Goal: Find specific page/section: Find specific page/section

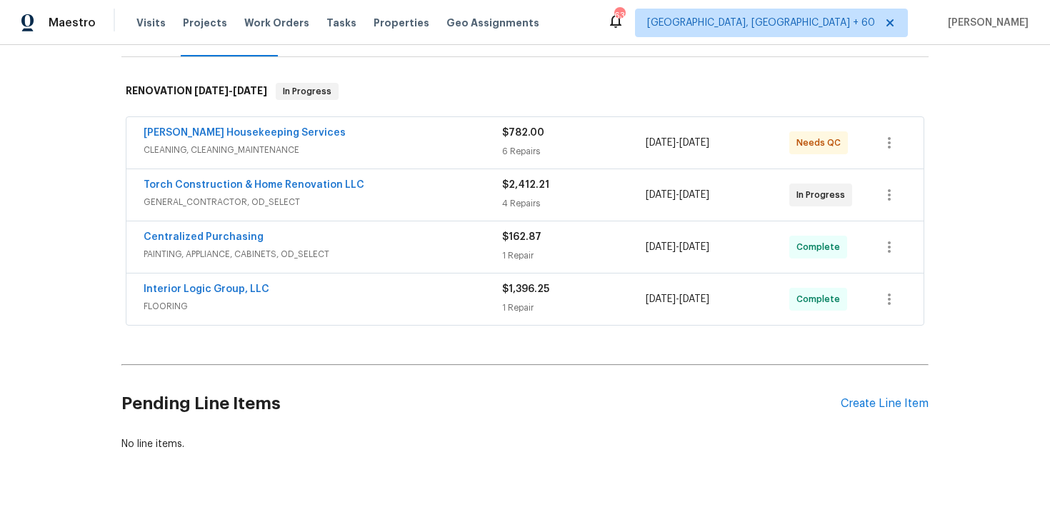
scroll to position [244, 0]
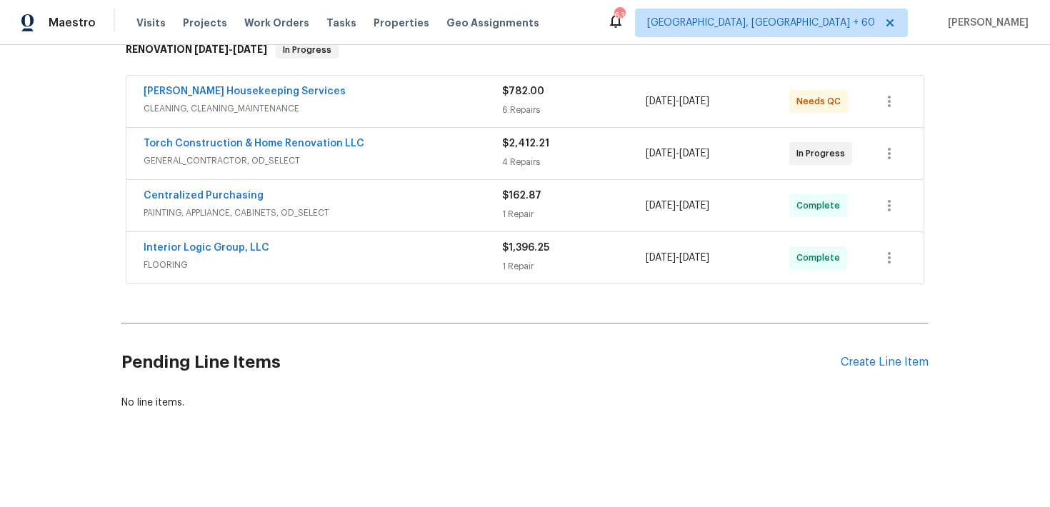
click at [528, 259] on div "$1,396.25 1 Repair" at bounding box center [574, 258] width 144 height 34
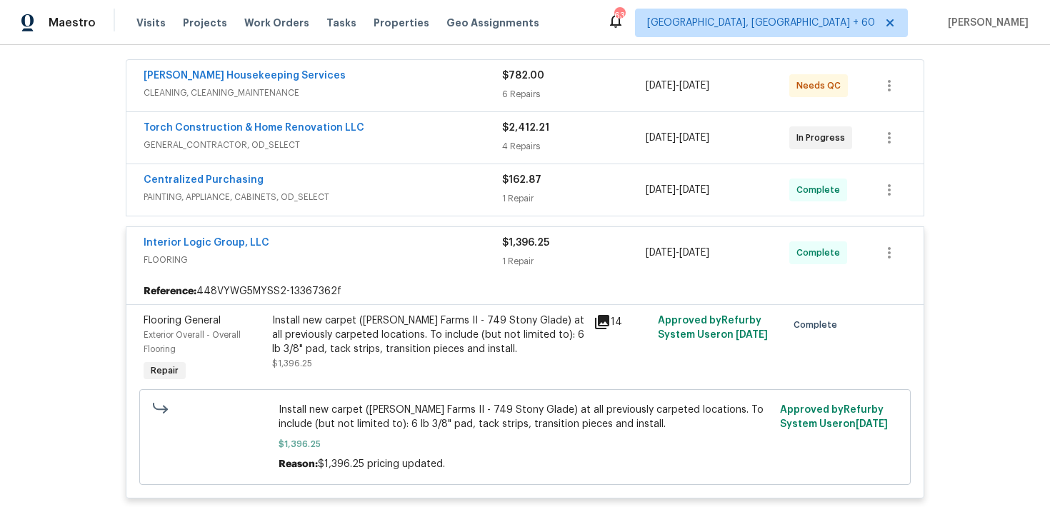
scroll to position [252, 0]
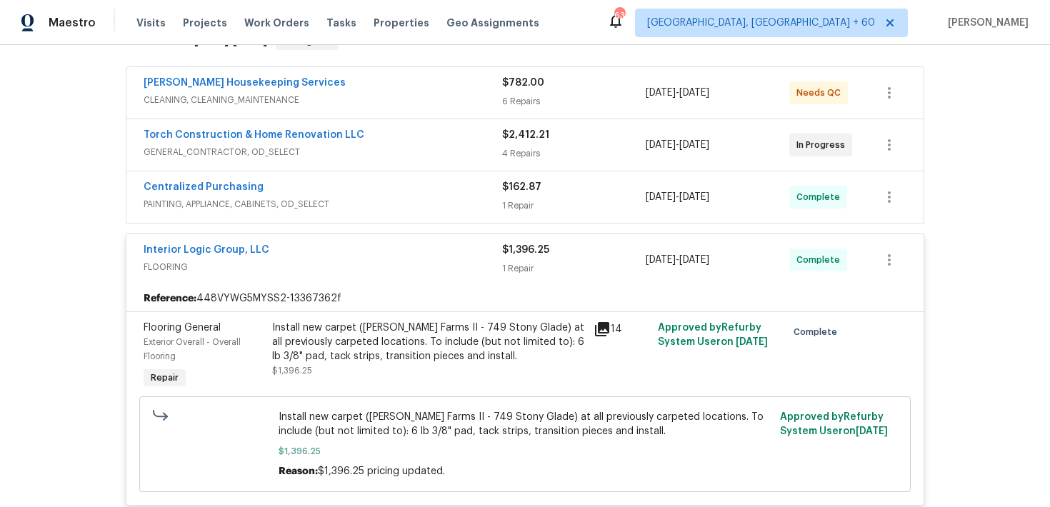
click at [520, 192] on div "$162.87" at bounding box center [574, 187] width 144 height 14
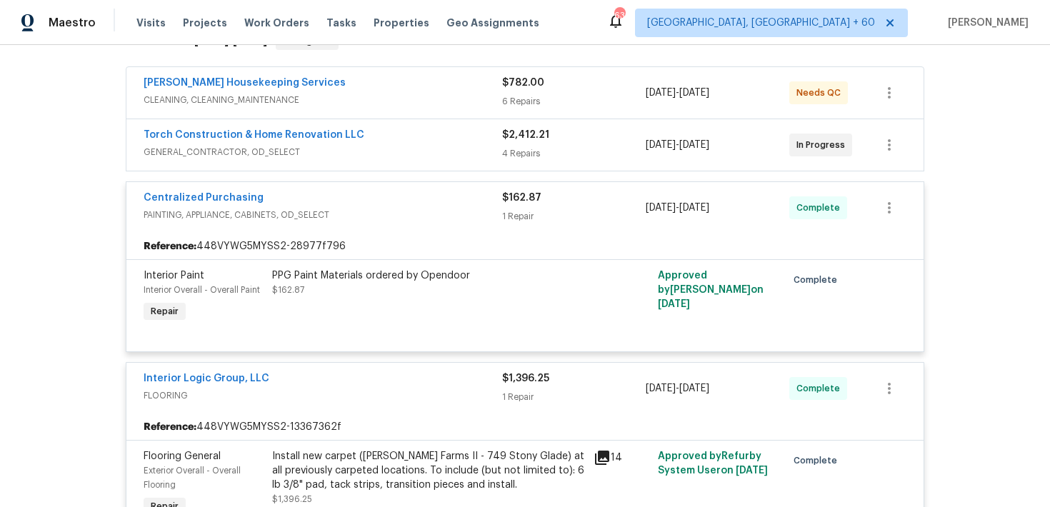
click at [520, 150] on div "4 Repairs" at bounding box center [574, 153] width 144 height 14
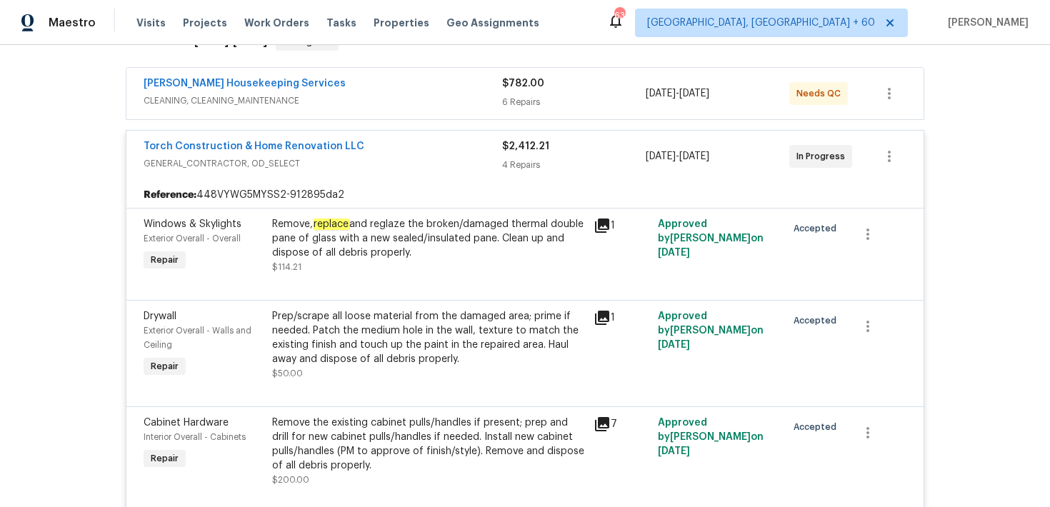
scroll to position [251, 0]
click at [521, 151] on span "$2,412.21" at bounding box center [525, 147] width 47 height 10
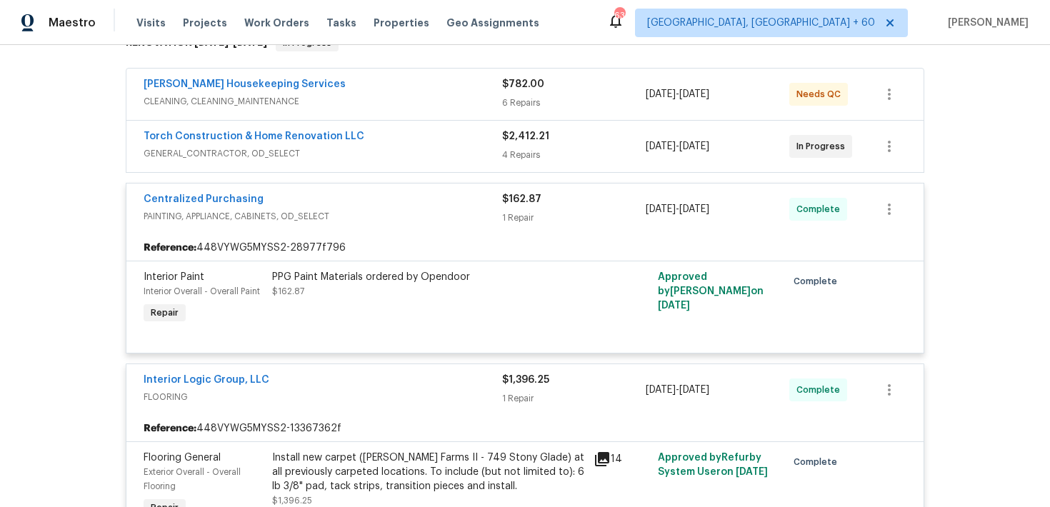
click at [519, 96] on div "6 Repairs" at bounding box center [574, 103] width 144 height 14
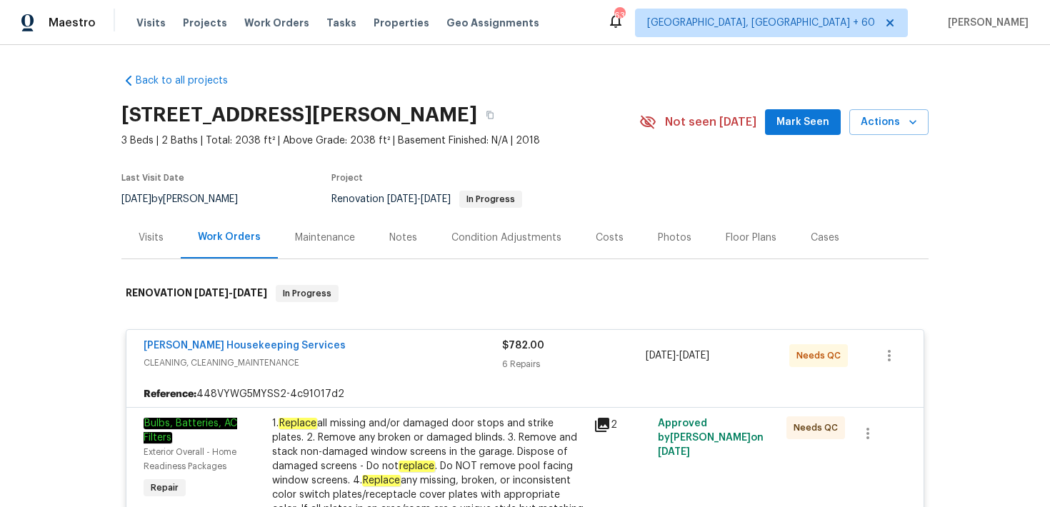
scroll to position [290, 0]
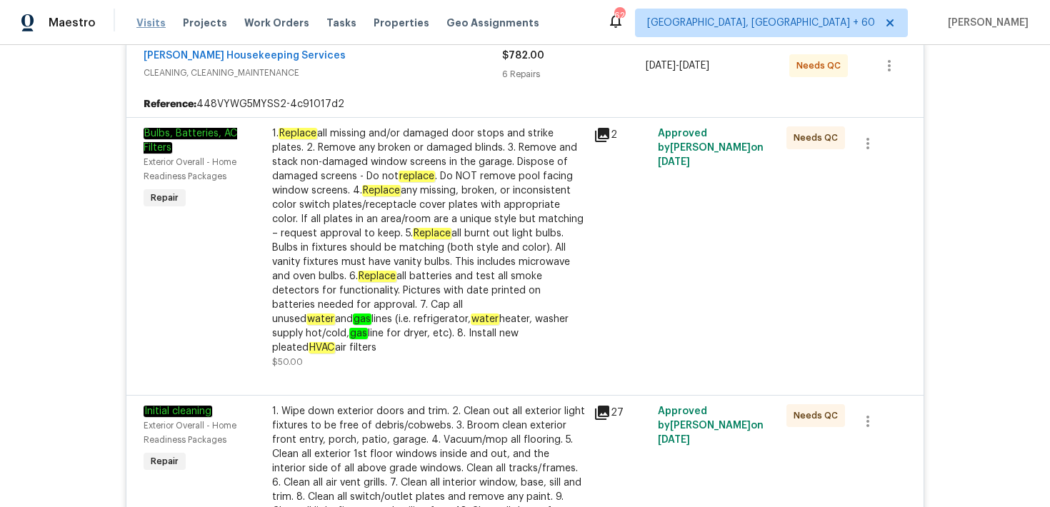
click at [139, 26] on span "Visits" at bounding box center [150, 23] width 29 height 14
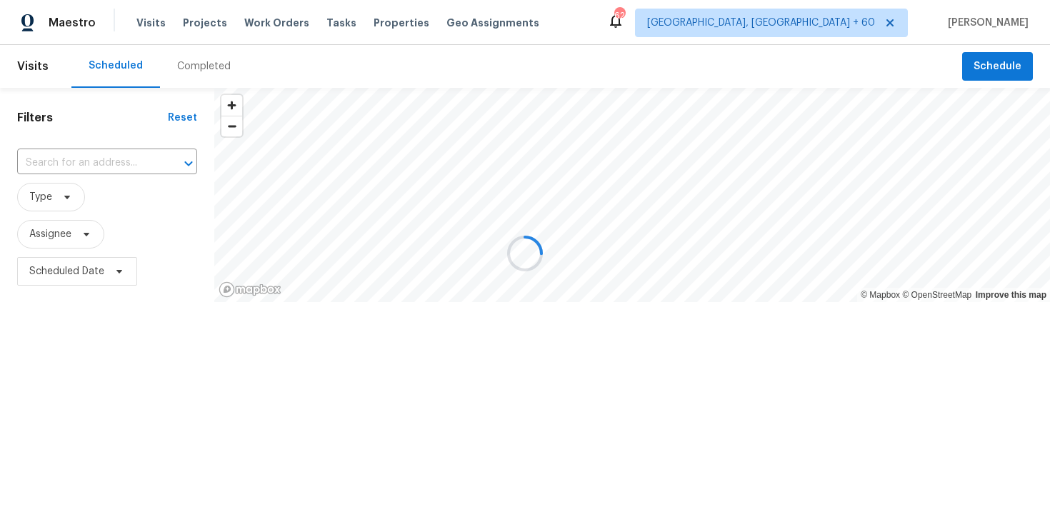
click at [186, 67] on div at bounding box center [525, 253] width 1050 height 507
click at [194, 63] on div at bounding box center [525, 253] width 1050 height 507
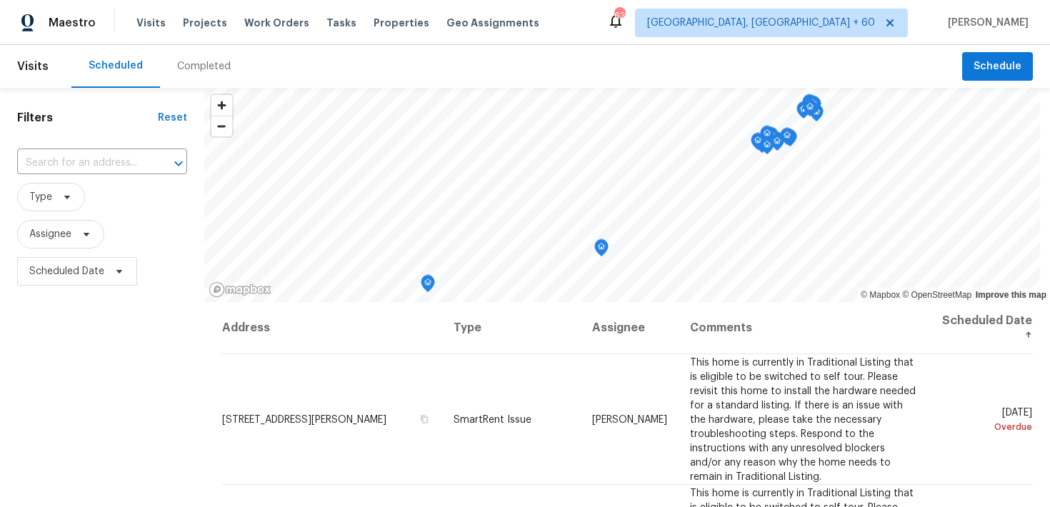
click at [182, 66] on div "Completed" at bounding box center [204, 66] width 54 height 14
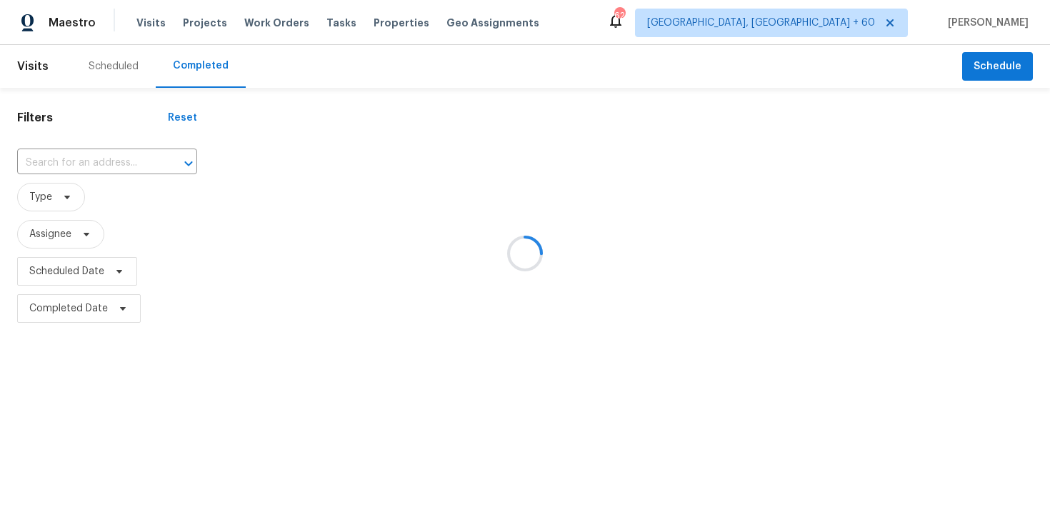
click at [67, 165] on div at bounding box center [525, 253] width 1050 height 507
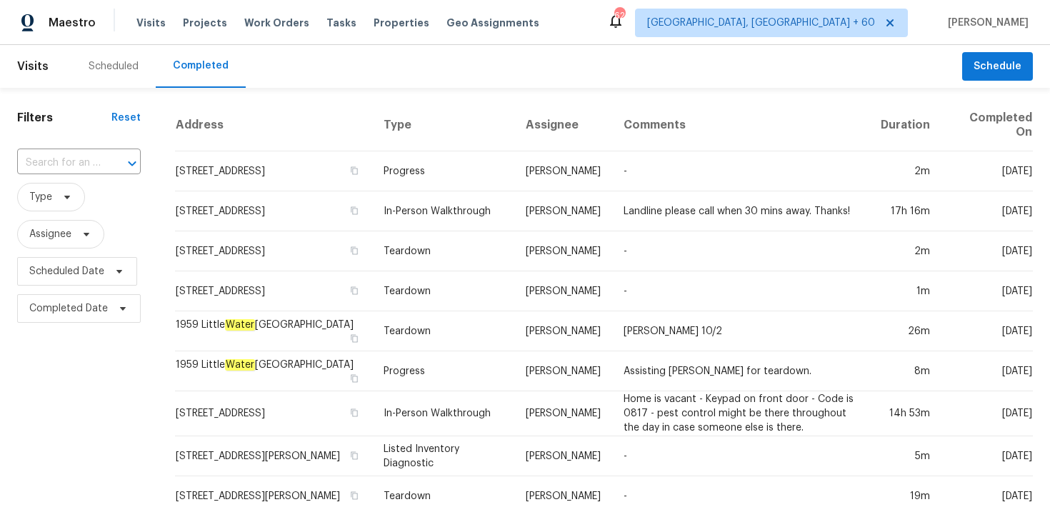
click at [67, 165] on input "text" at bounding box center [59, 163] width 84 height 22
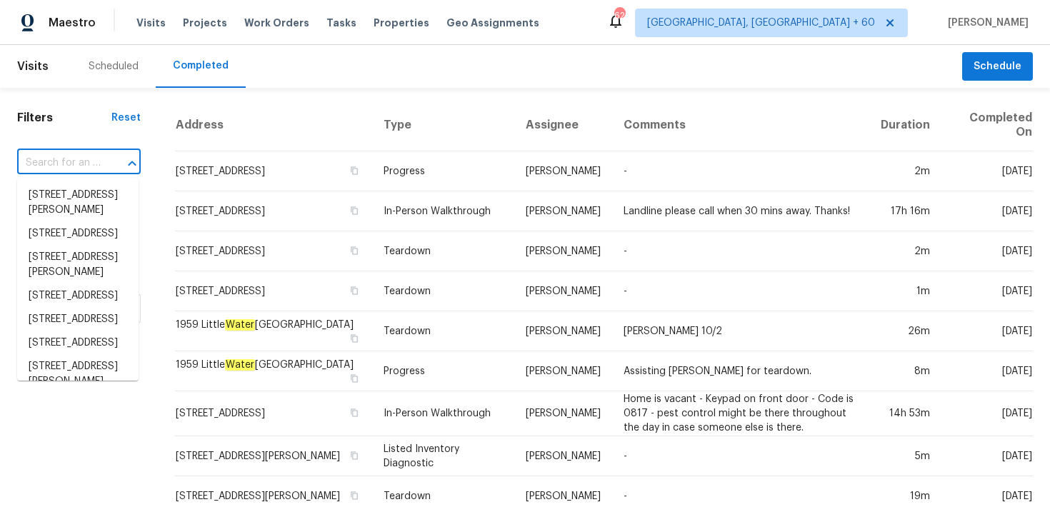
paste input "720 Lake Grove Dr Little Elm, TX 75068"
type input "720 Lake Grove Dr Little Elm, TX 75068"
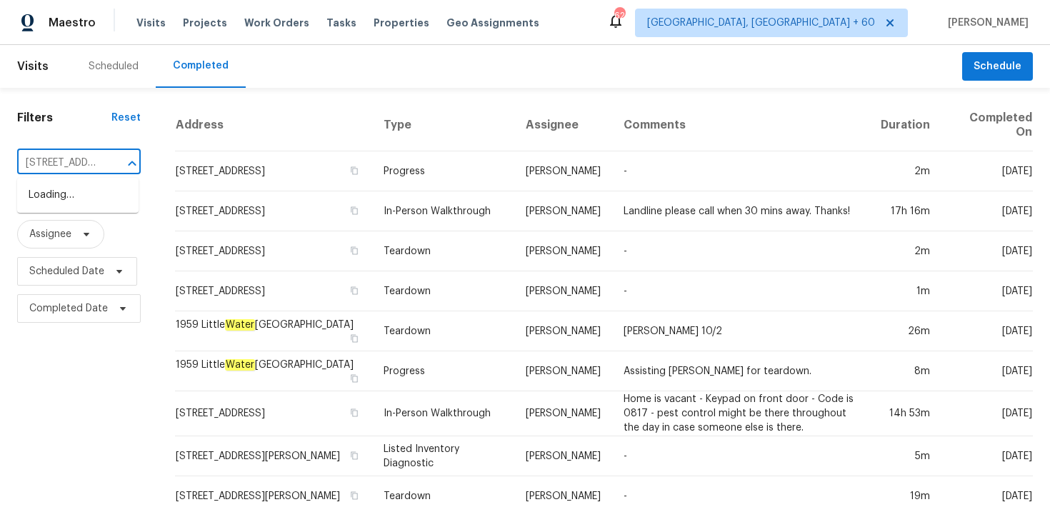
scroll to position [0, 108]
click at [56, 198] on li "720 Lake Grove Dr, Little Elm, TX 75068" at bounding box center [77, 196] width 121 height 24
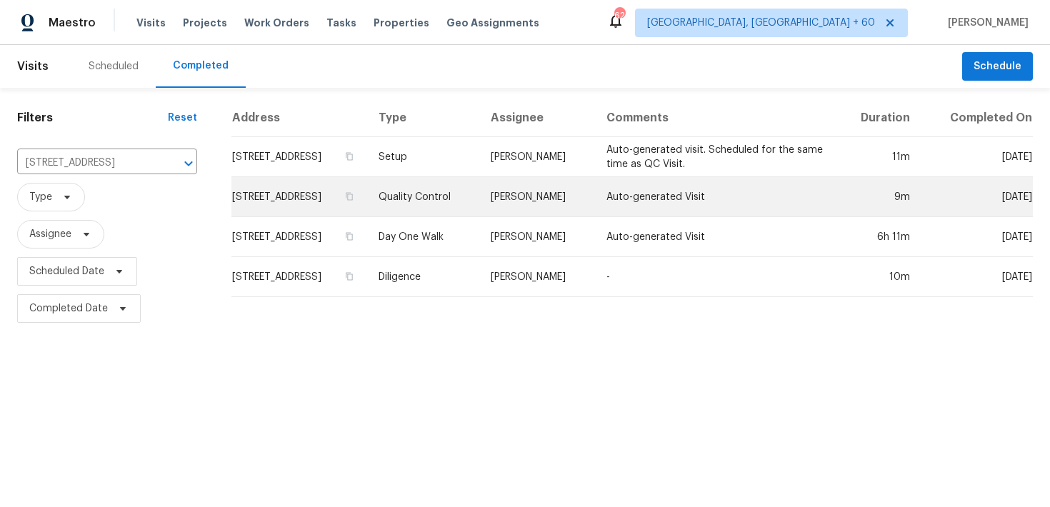
click at [443, 206] on td "Quality Control" at bounding box center [423, 197] width 113 height 40
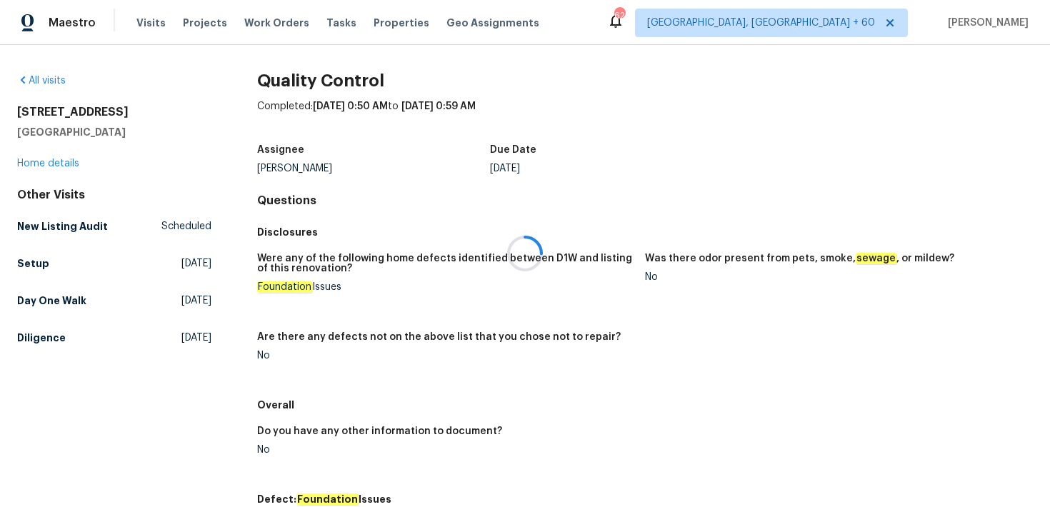
click at [48, 160] on div at bounding box center [525, 253] width 1050 height 507
click at [30, 161] on div at bounding box center [525, 253] width 1050 height 507
click at [45, 164] on link "Home details" at bounding box center [48, 164] width 62 height 10
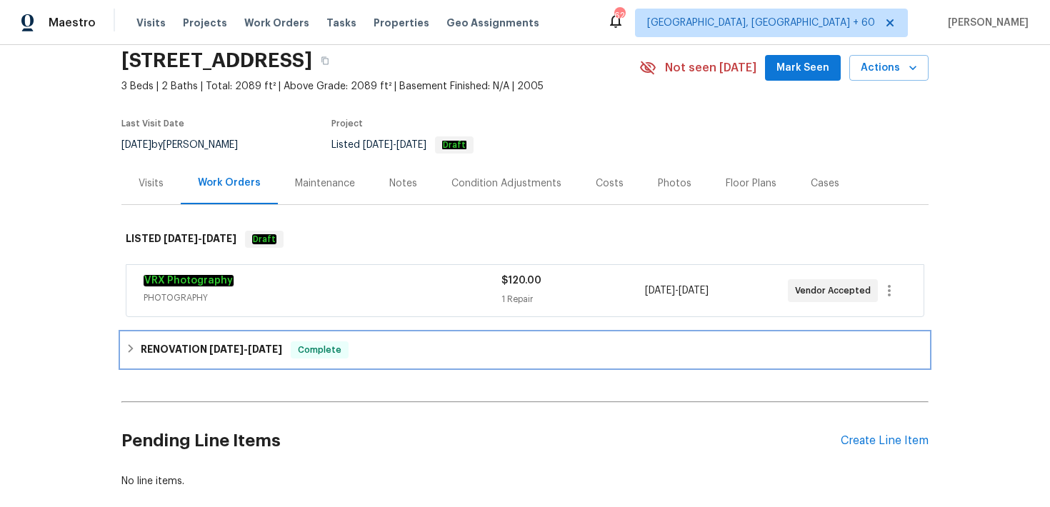
click at [379, 347] on div "RENOVATION 9/2/25 - 9/11/25 Complete" at bounding box center [525, 349] width 798 height 17
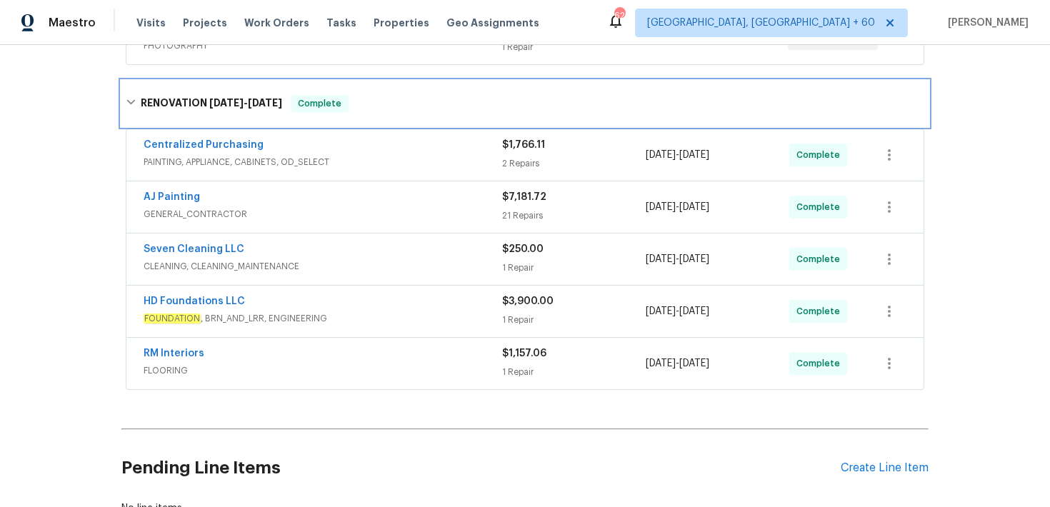
scroll to position [308, 0]
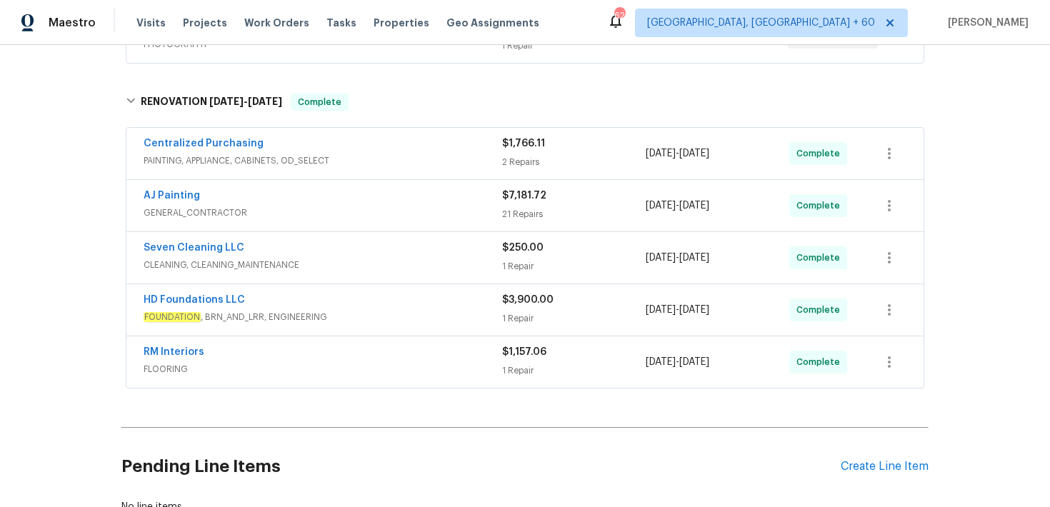
click at [516, 318] on div "1 Repair" at bounding box center [574, 318] width 144 height 14
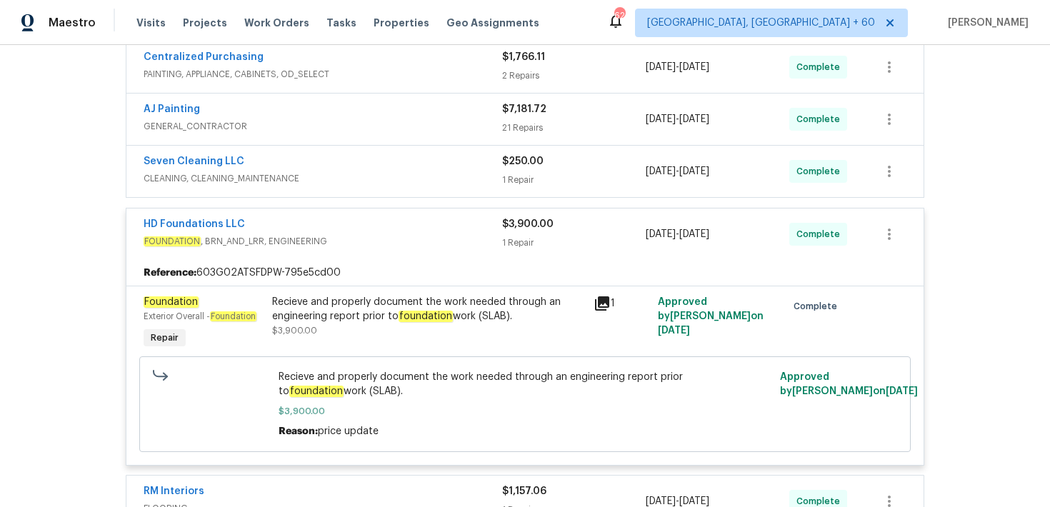
scroll to position [459, 0]
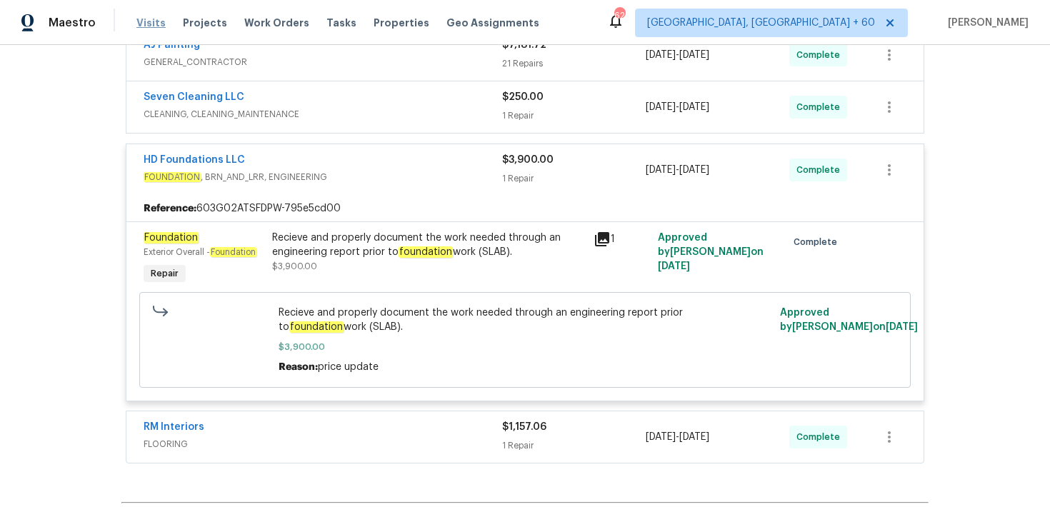
click at [139, 23] on span "Visits" at bounding box center [150, 23] width 29 height 14
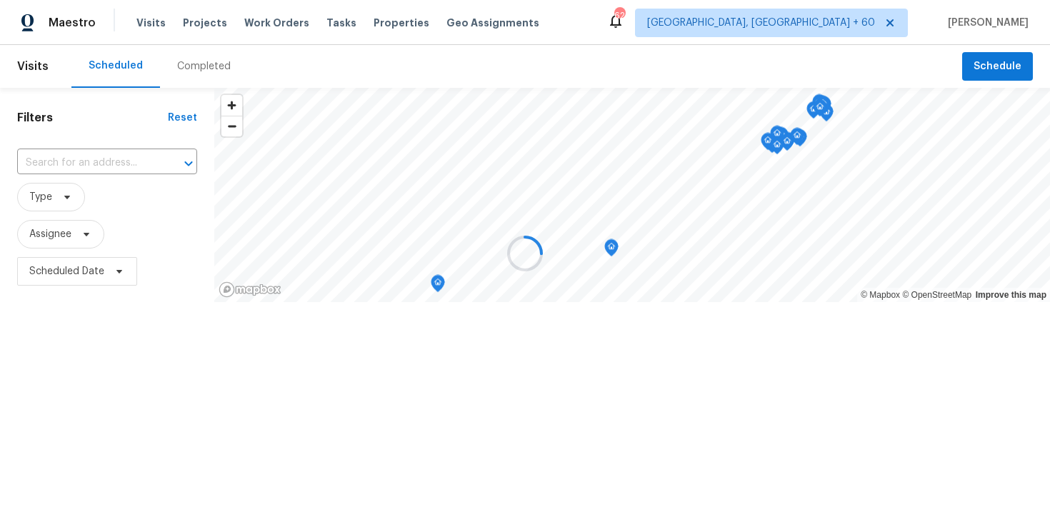
click at [199, 61] on div at bounding box center [525, 253] width 1050 height 507
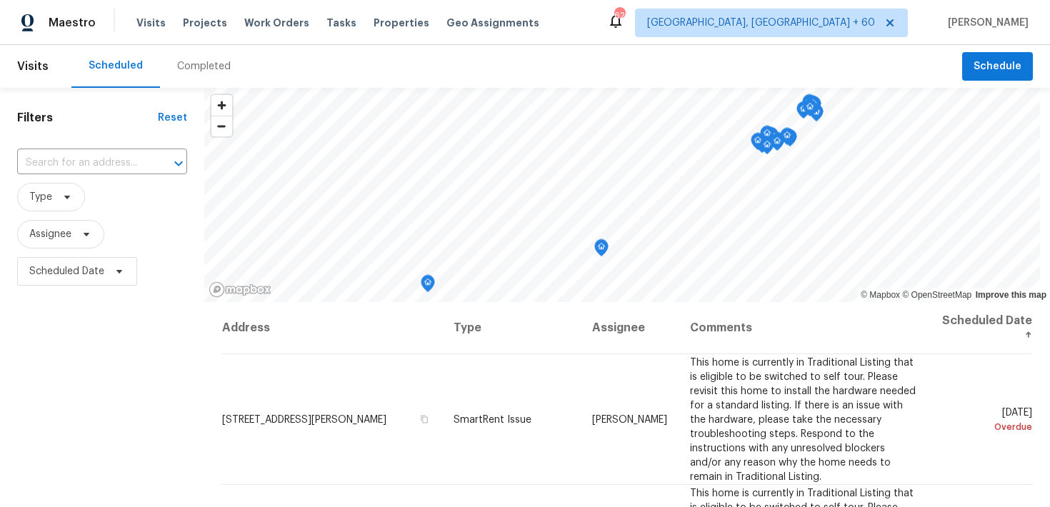
click at [194, 75] on div "Completed" at bounding box center [204, 66] width 88 height 43
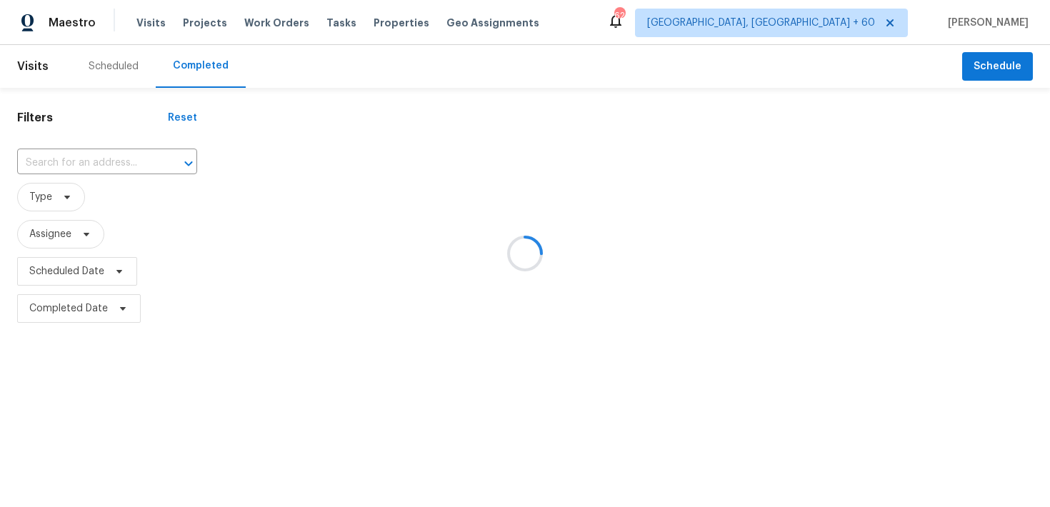
click at [106, 165] on div at bounding box center [525, 253] width 1050 height 507
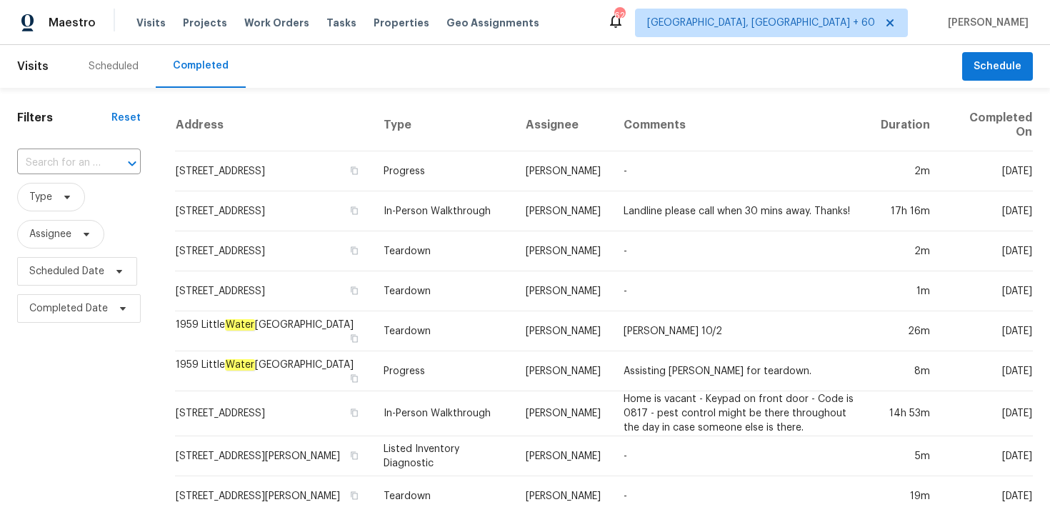
click at [106, 164] on div at bounding box center [122, 164] width 37 height 20
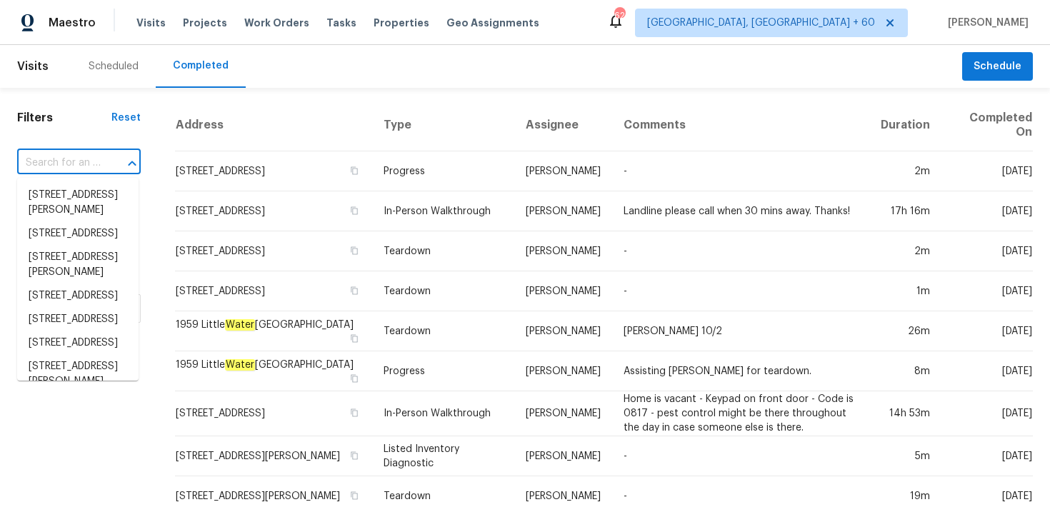
paste input "[STREET_ADDRESS]"
type input "[STREET_ADDRESS]"
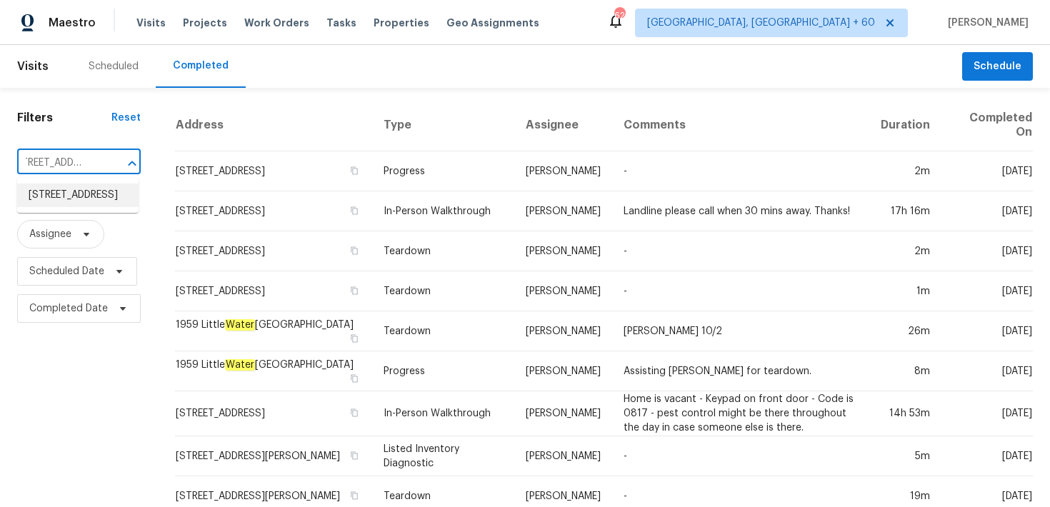
click at [54, 196] on li "[STREET_ADDRESS]" at bounding box center [77, 196] width 121 height 24
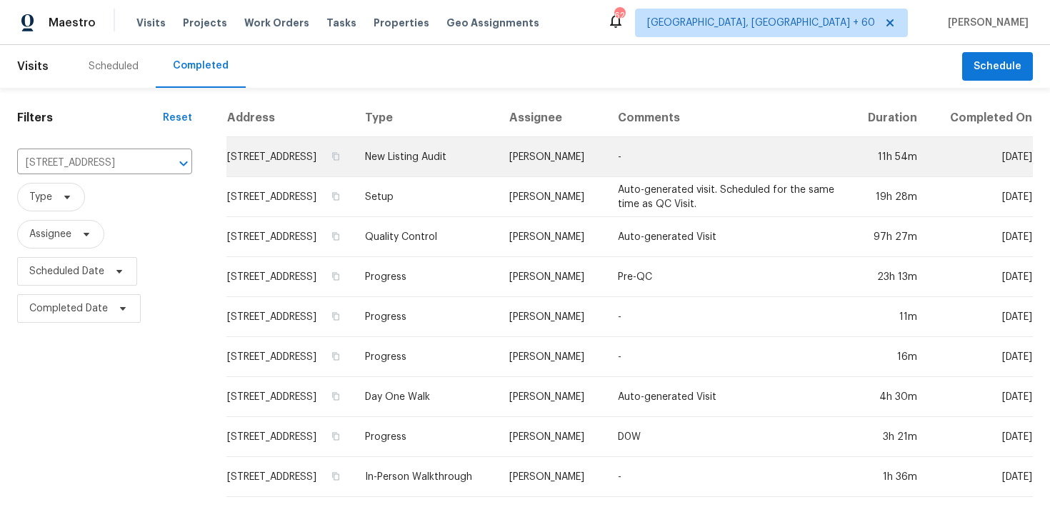
click at [448, 177] on td "New Listing Audit" at bounding box center [426, 157] width 144 height 40
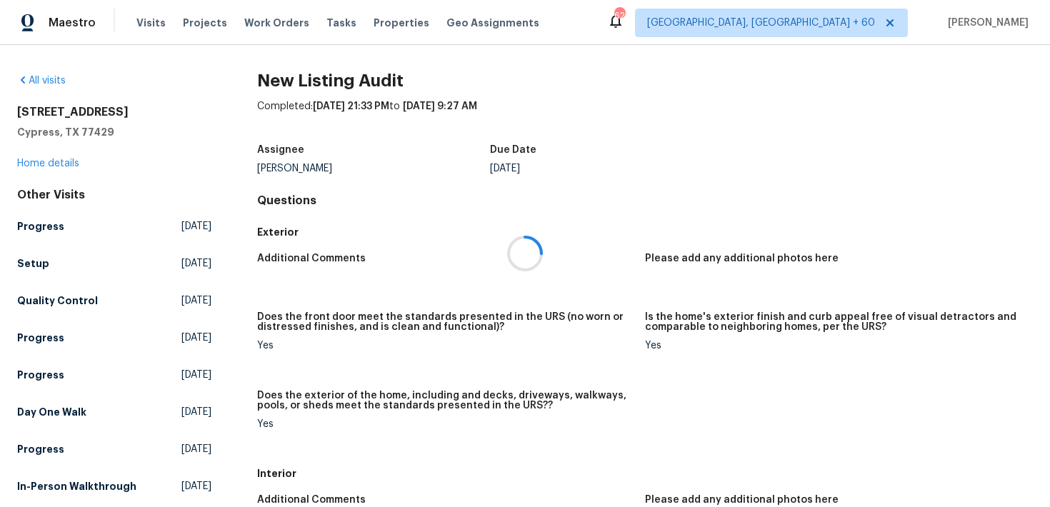
click at [49, 164] on div at bounding box center [525, 253] width 1050 height 507
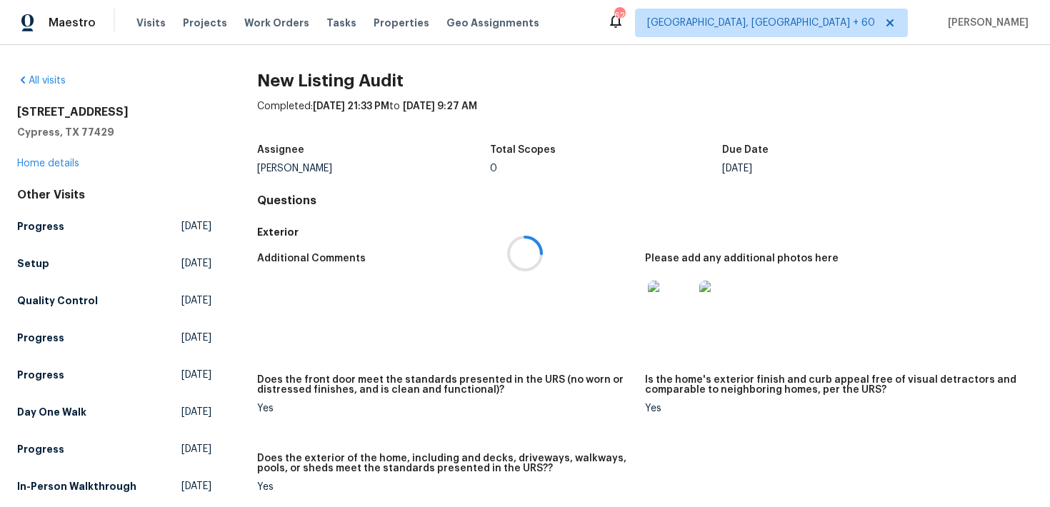
click at [35, 164] on div at bounding box center [525, 253] width 1050 height 507
click at [44, 162] on link "Home details" at bounding box center [48, 164] width 62 height 10
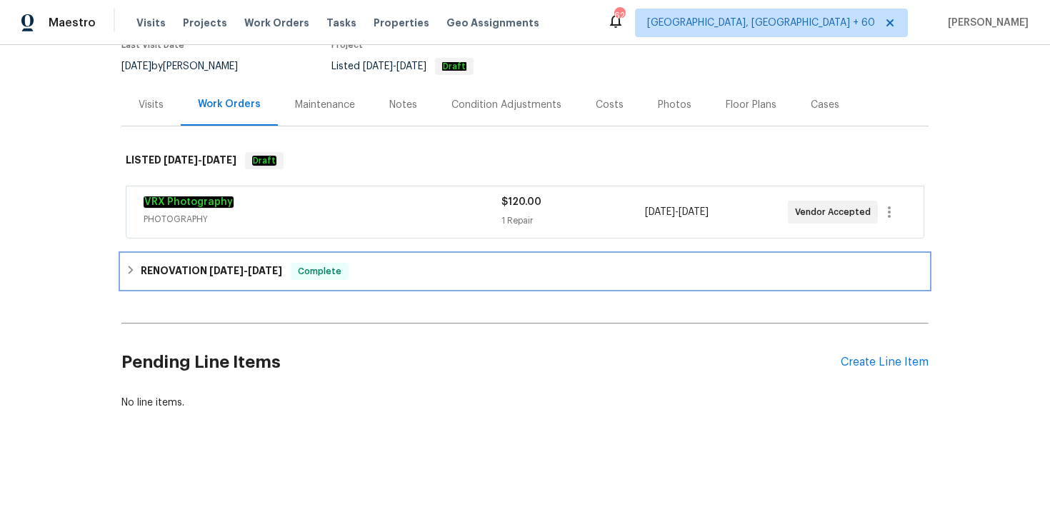
click at [353, 269] on div "RENOVATION 9/2/25 - 9/10/25 Complete" at bounding box center [525, 271] width 798 height 17
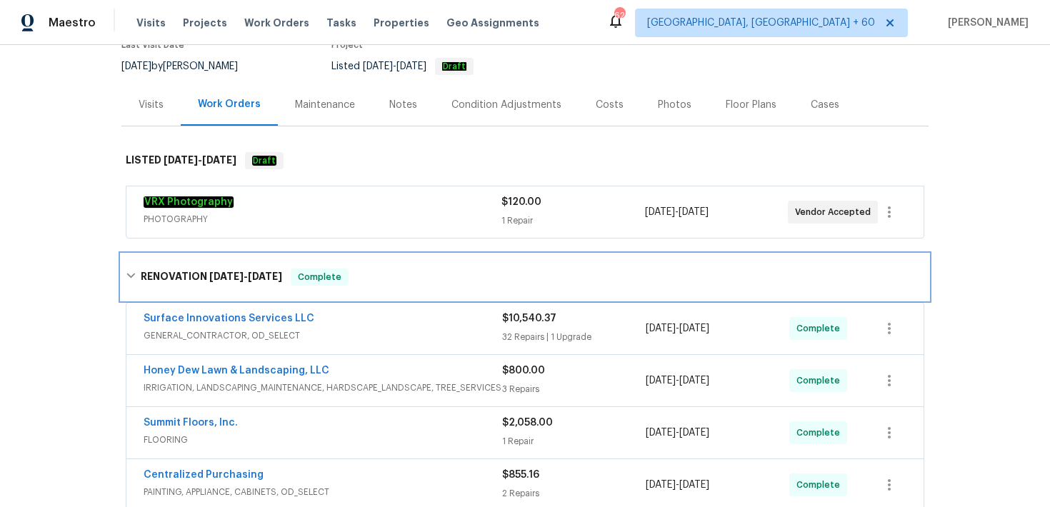
scroll to position [276, 0]
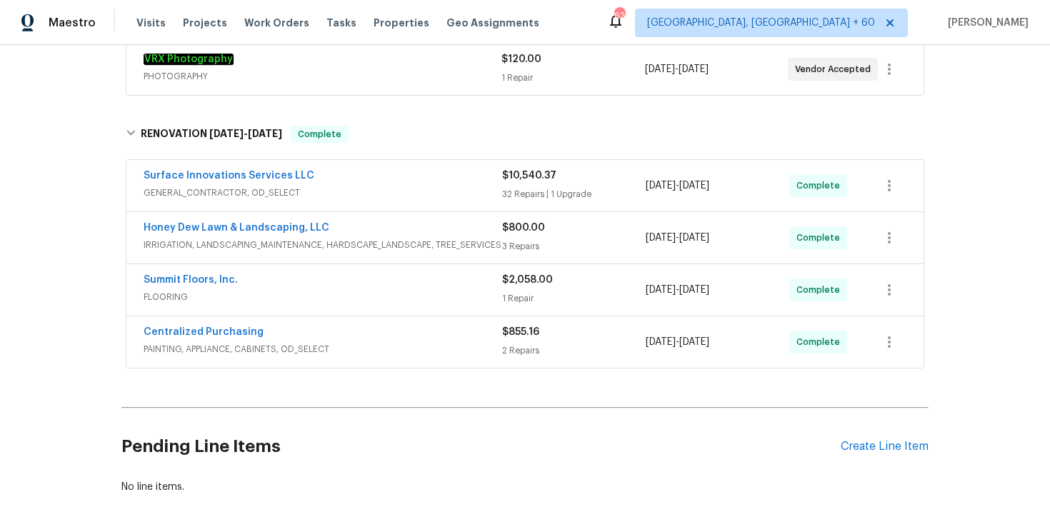
click at [533, 194] on div "32 Repairs | 1 Upgrade" at bounding box center [574, 194] width 144 height 14
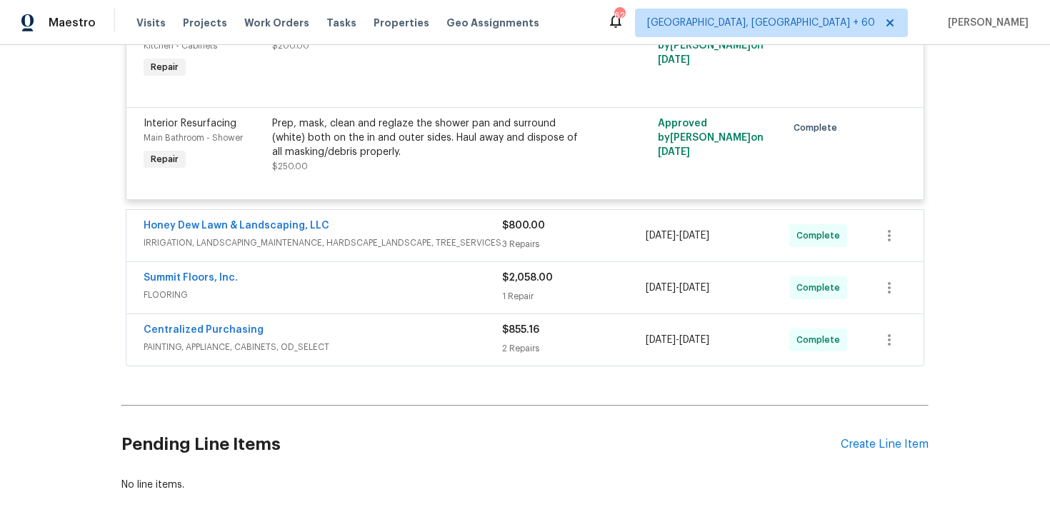
scroll to position [4368, 0]
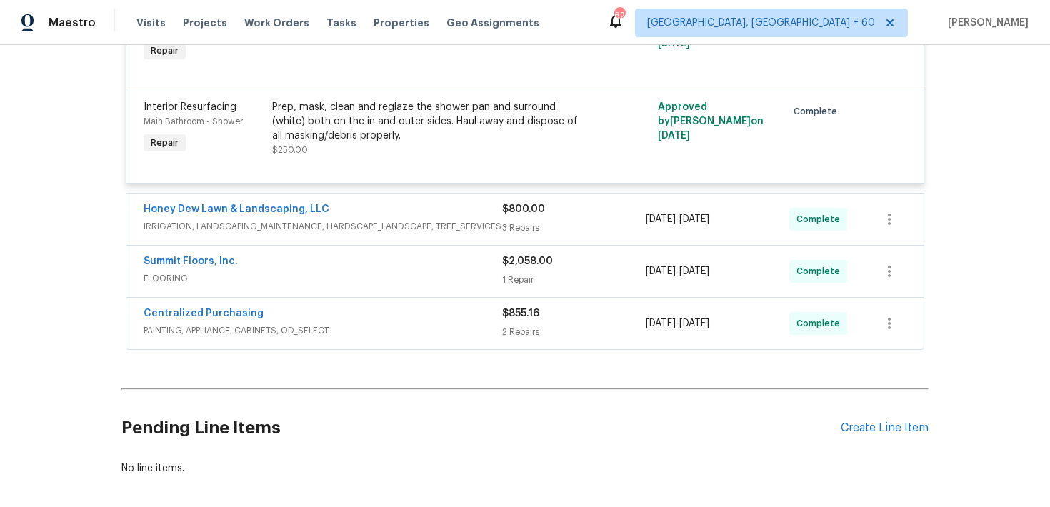
click at [525, 221] on div "3 Repairs" at bounding box center [574, 228] width 144 height 14
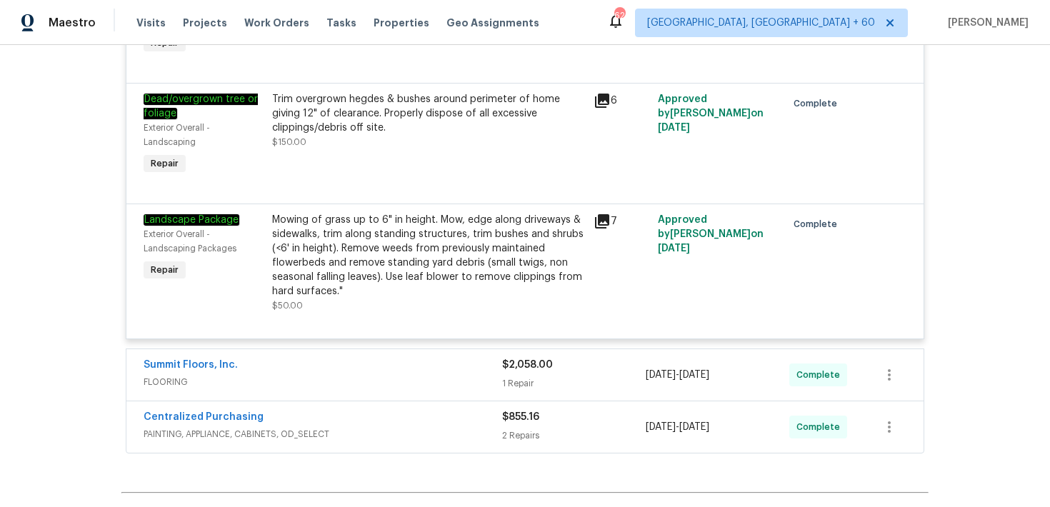
scroll to position [4705, 0]
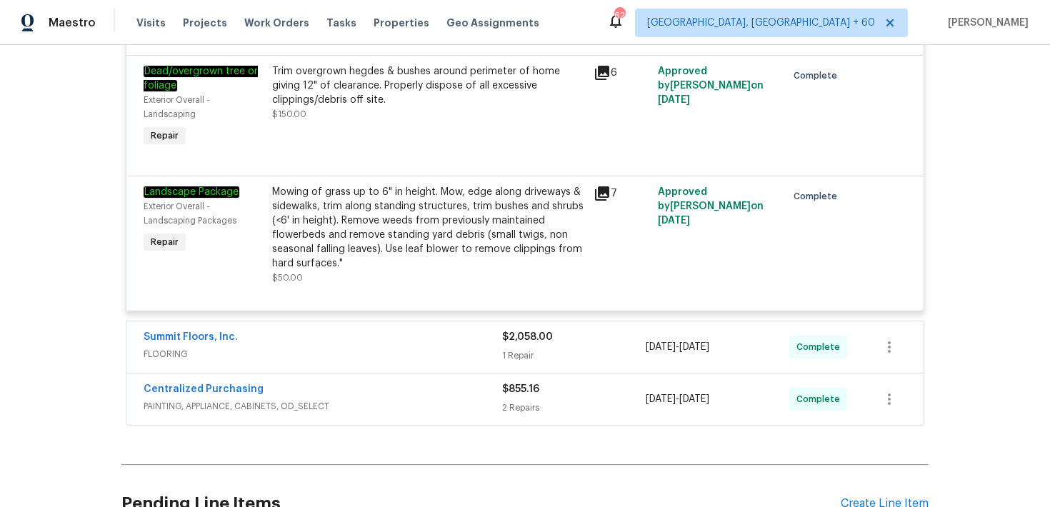
click at [530, 331] on div "$2,058.00 1 Repair" at bounding box center [574, 347] width 144 height 34
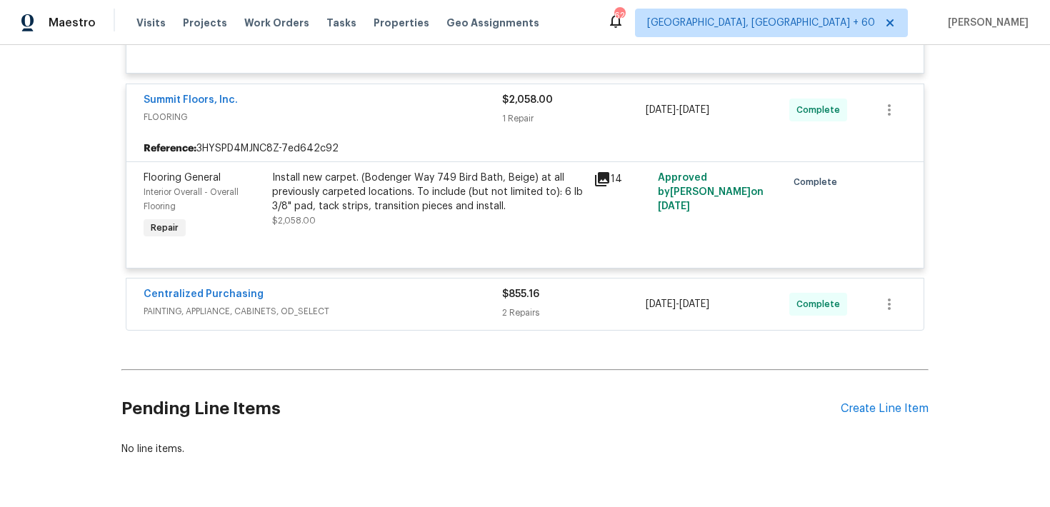
scroll to position [4963, 0]
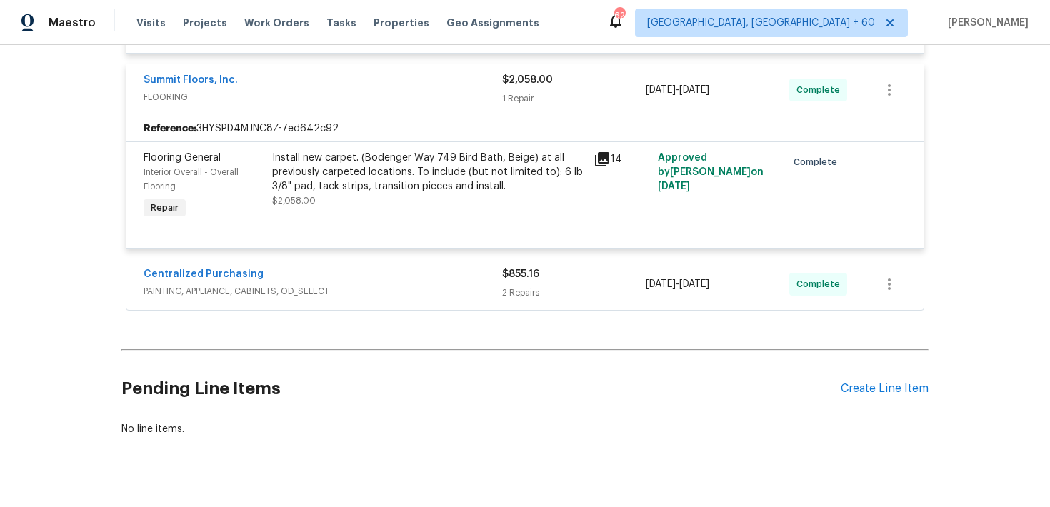
click at [521, 286] on div "2 Repairs" at bounding box center [574, 293] width 144 height 14
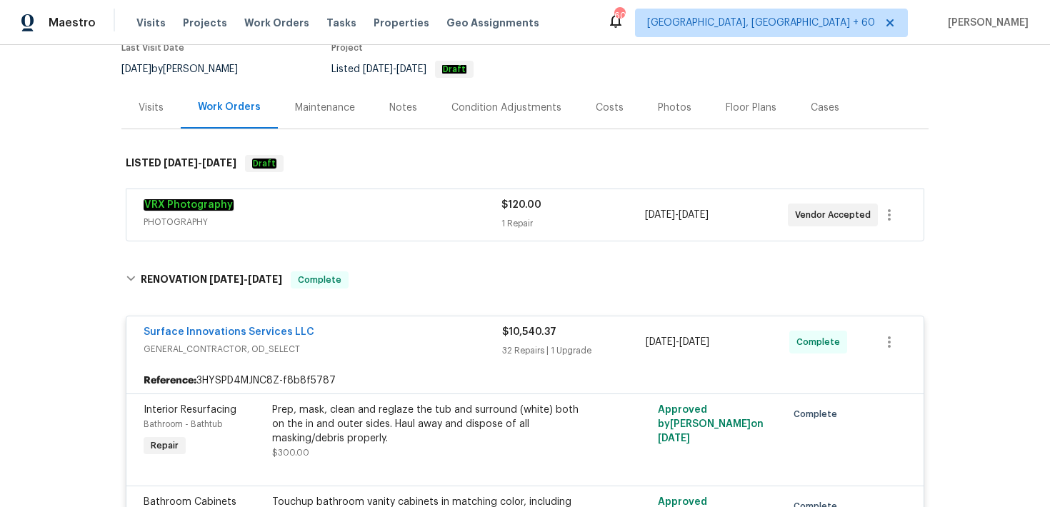
scroll to position [124, 0]
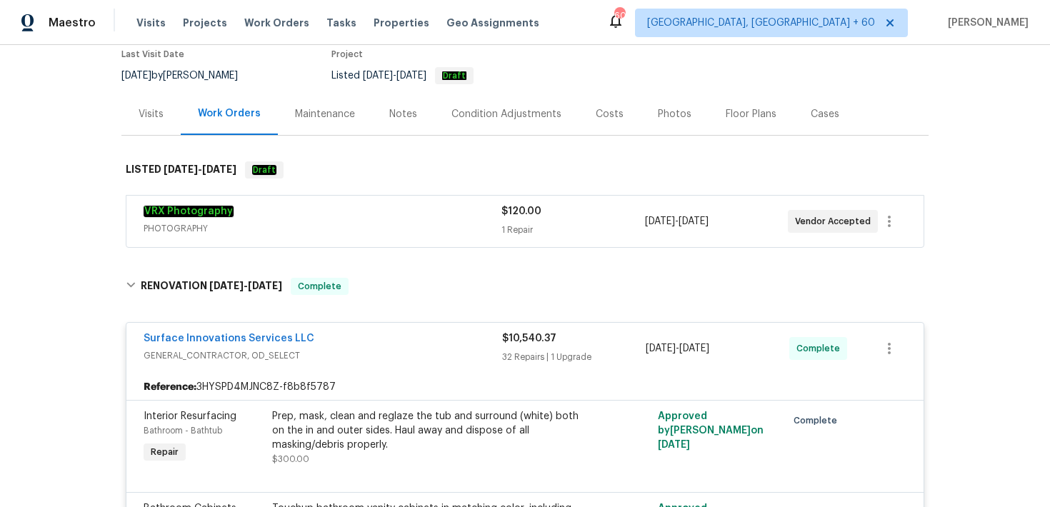
click at [528, 226] on div "1 Repair" at bounding box center [572, 230] width 143 height 14
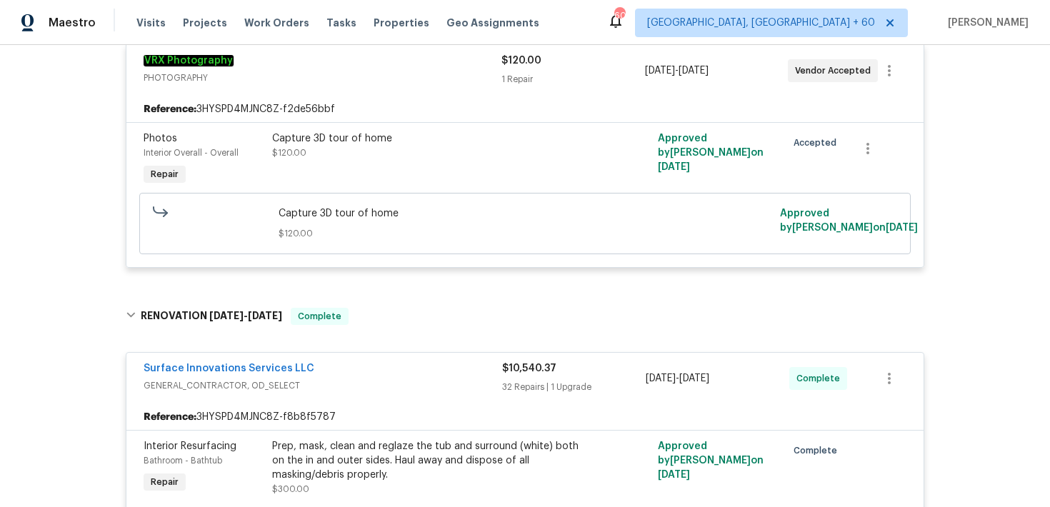
scroll to position [287, 0]
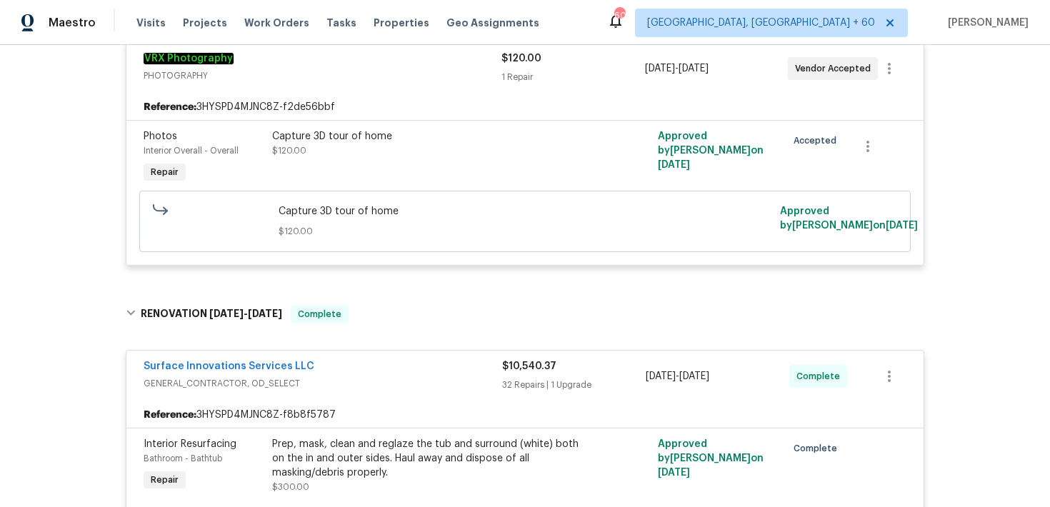
click at [519, 376] on div "$10,540.37 32 Repairs | 1 Upgrade" at bounding box center [574, 376] width 144 height 34
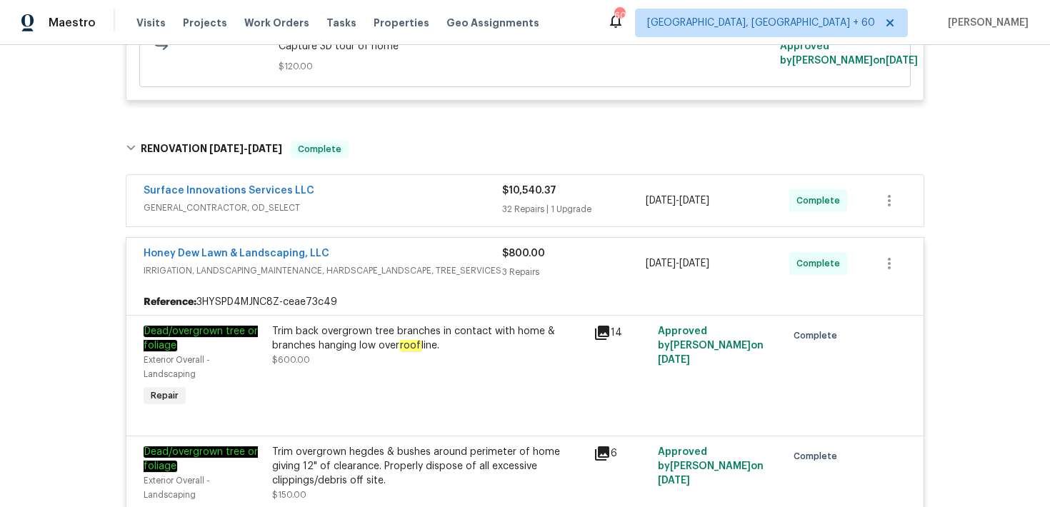
scroll to position [410, 0]
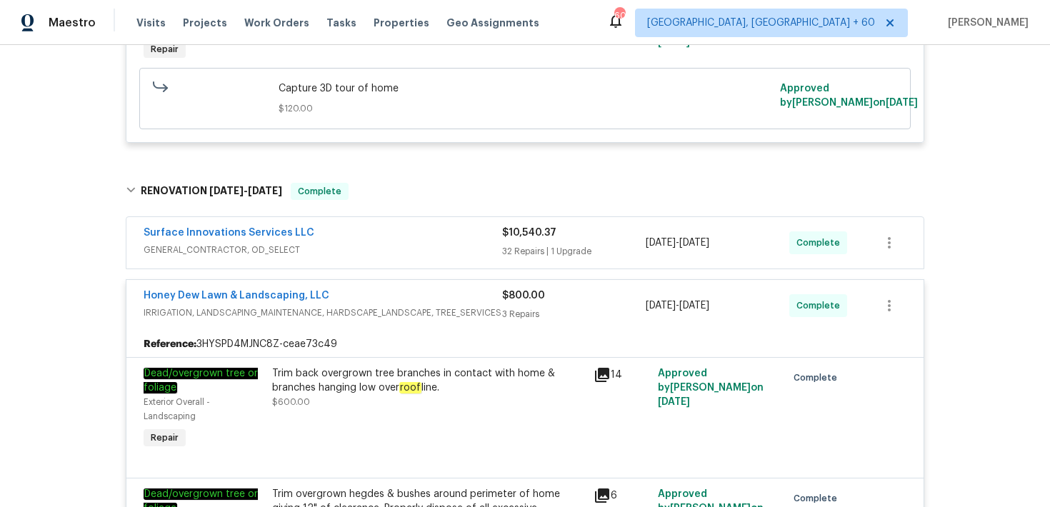
click at [521, 246] on div "32 Repairs | 1 Upgrade" at bounding box center [574, 251] width 144 height 14
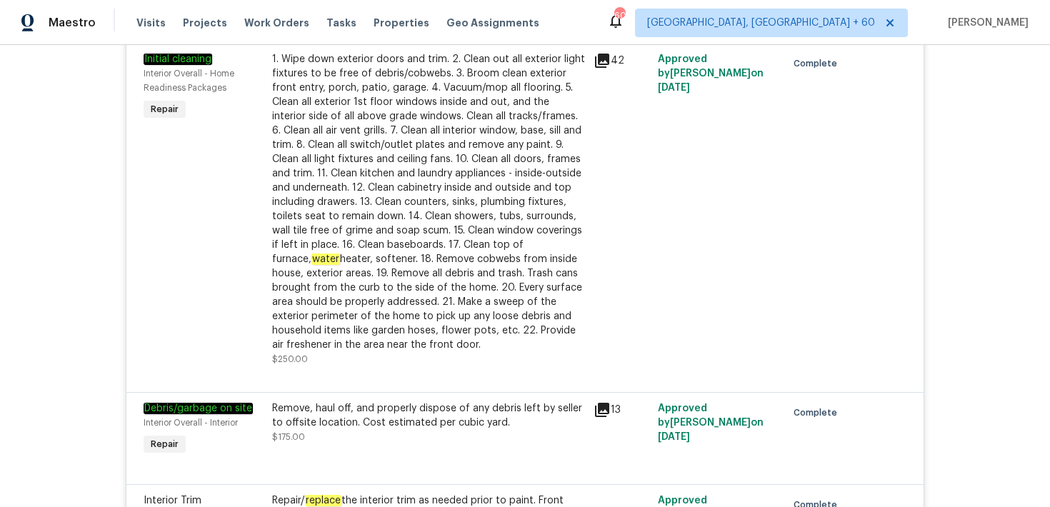
scroll to position [2859, 0]
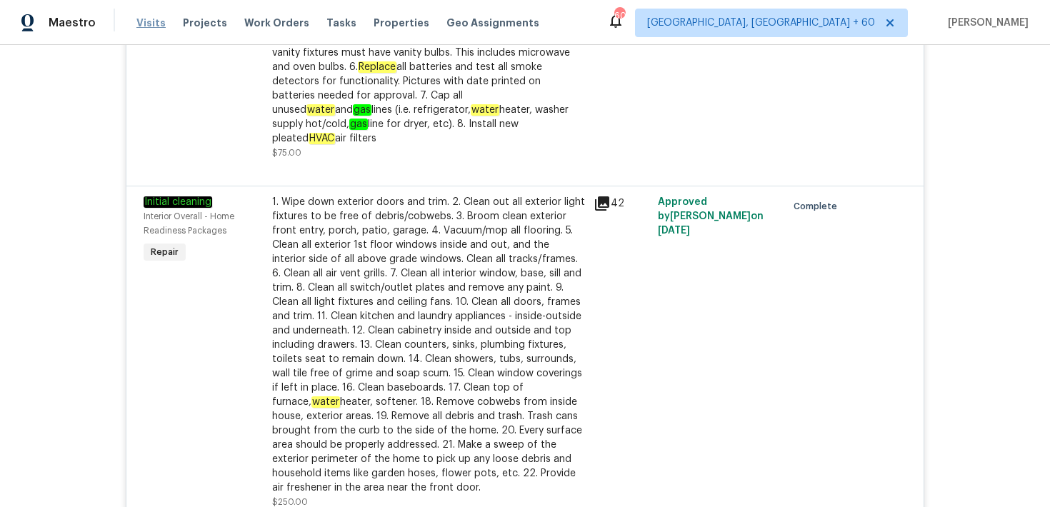
click at [146, 23] on span "Visits" at bounding box center [150, 23] width 29 height 14
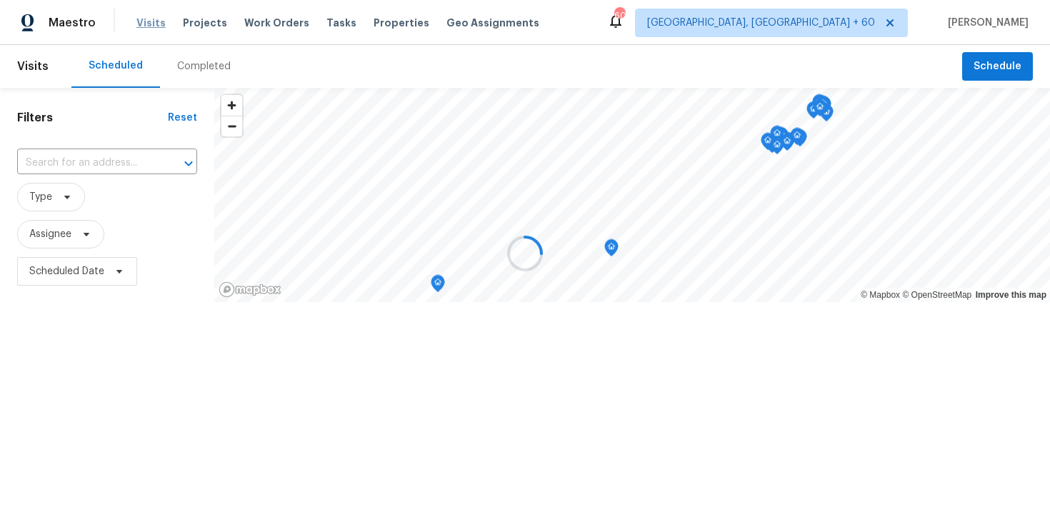
click at [146, 23] on div at bounding box center [525, 253] width 1050 height 507
click at [186, 70] on div at bounding box center [525, 253] width 1050 height 507
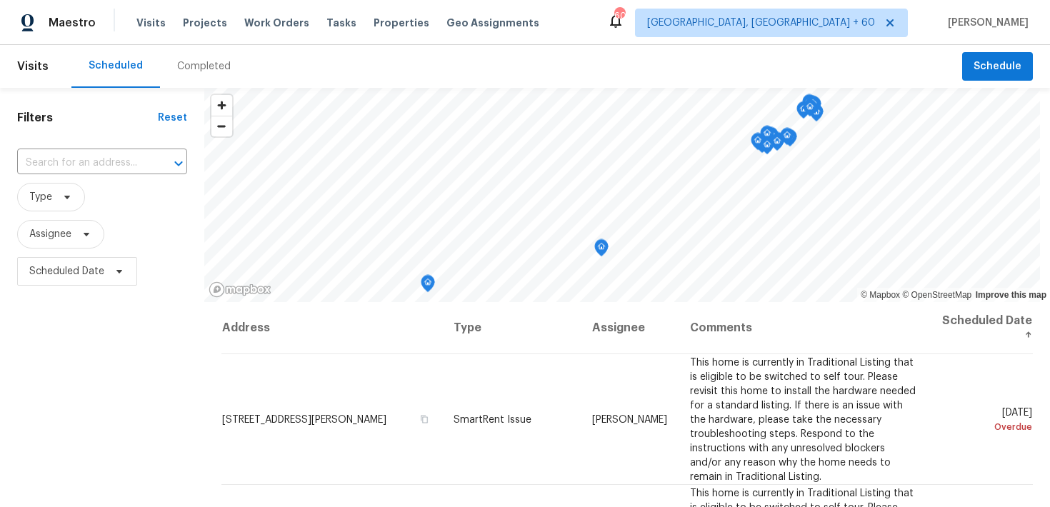
click at [192, 68] on div "Completed" at bounding box center [204, 66] width 54 height 14
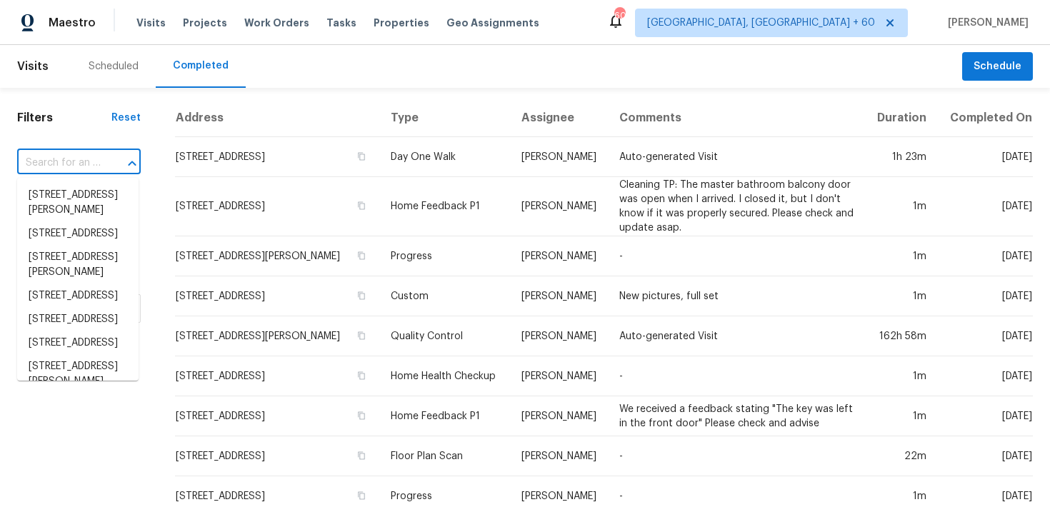
click at [59, 164] on input "text" at bounding box center [59, 163] width 84 height 22
paste input "804 Pineland Ave Venice, FL 34285"
type input "804 Pineland Ave Venice, FL 34285"
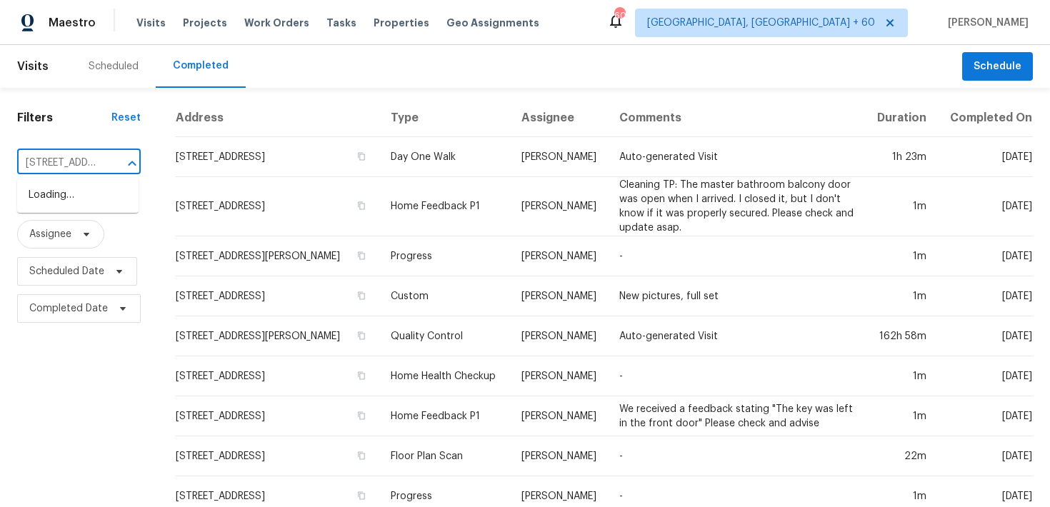
scroll to position [0, 91]
click at [64, 206] on li "804 Pineland Ave, Venice, FL 34285" at bounding box center [77, 196] width 121 height 24
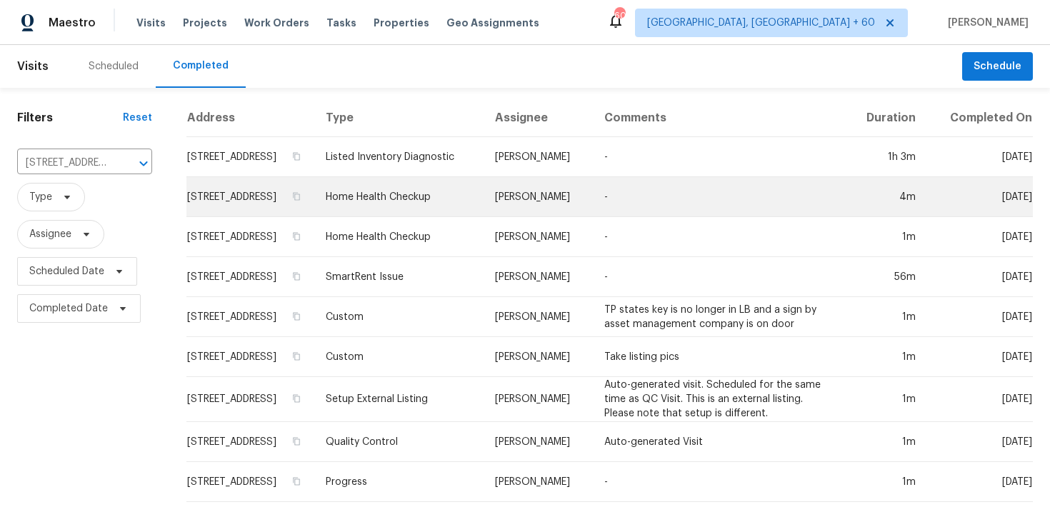
click at [438, 211] on td "Home Health Checkup" at bounding box center [398, 197] width 169 height 40
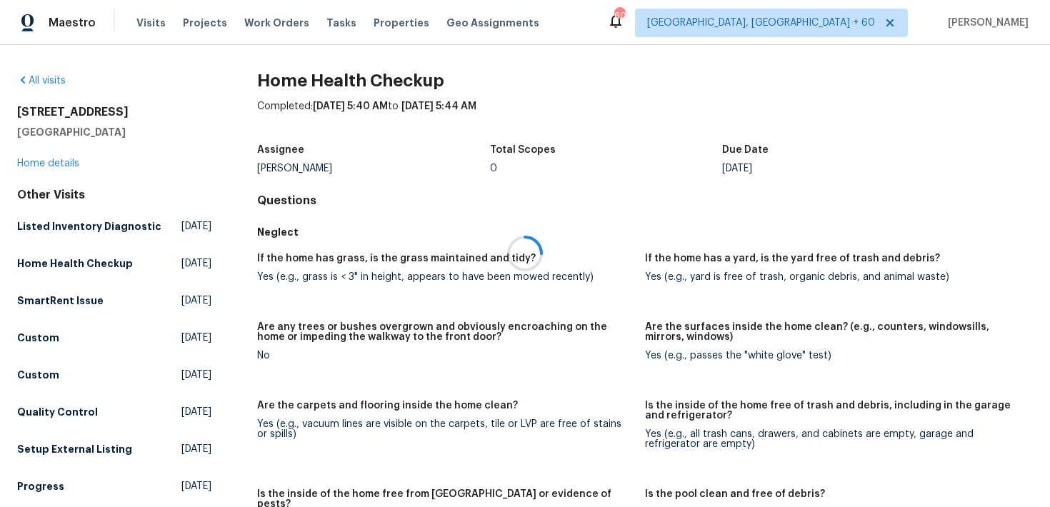
click at [35, 161] on div at bounding box center [525, 253] width 1050 height 507
click at [39, 163] on link "Home details" at bounding box center [48, 164] width 62 height 10
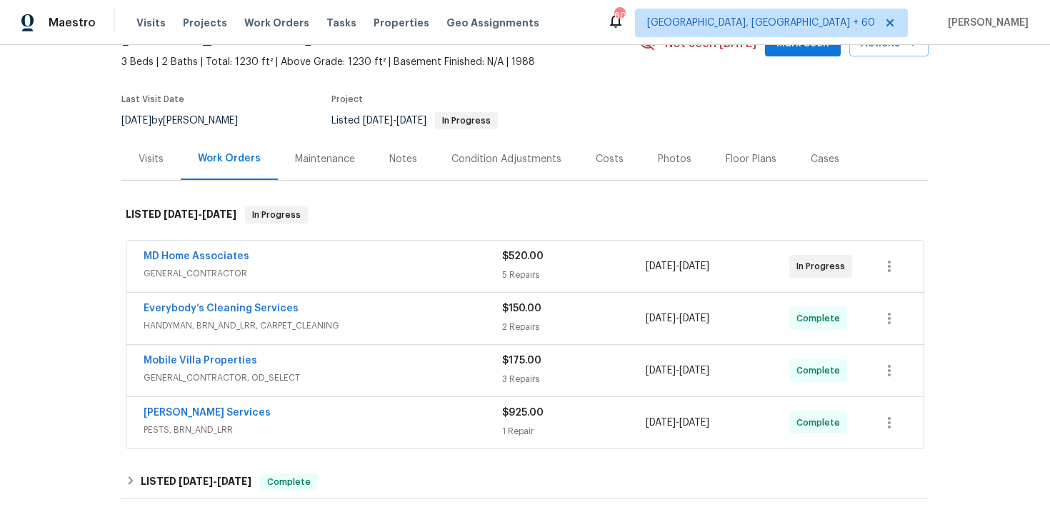
scroll to position [95, 0]
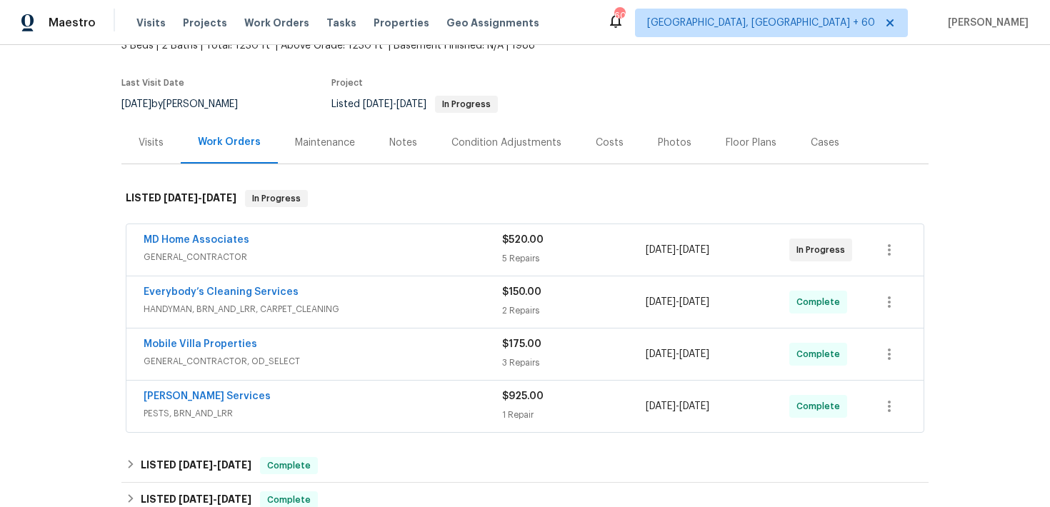
click at [469, 255] on span "GENERAL_CONTRACTOR" at bounding box center [323, 257] width 359 height 14
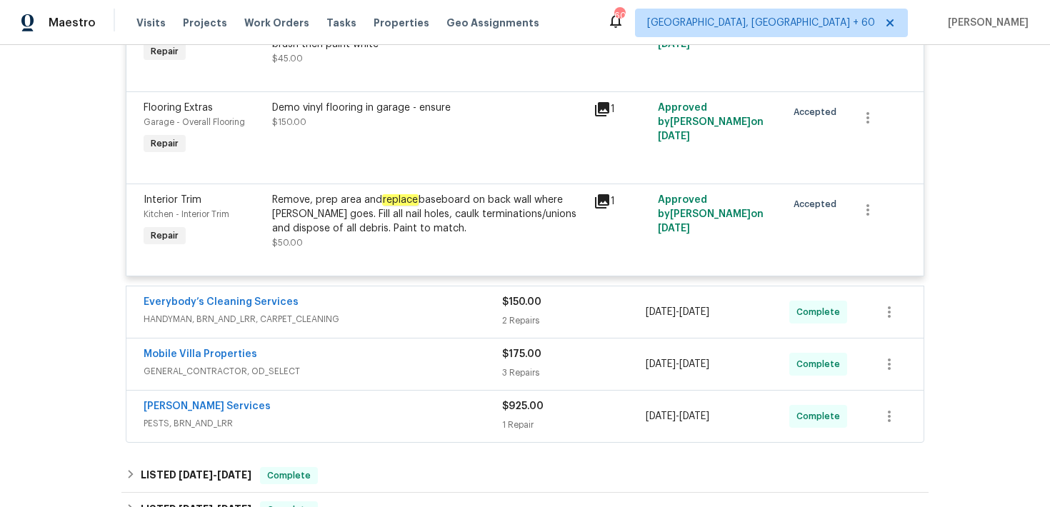
scroll to position [627, 0]
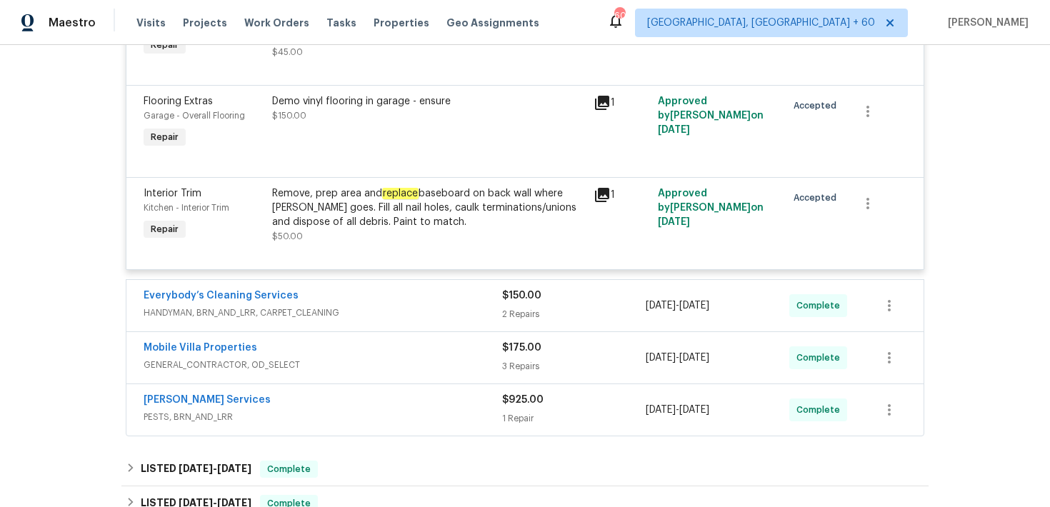
click at [536, 303] on div "$150.00" at bounding box center [574, 296] width 144 height 14
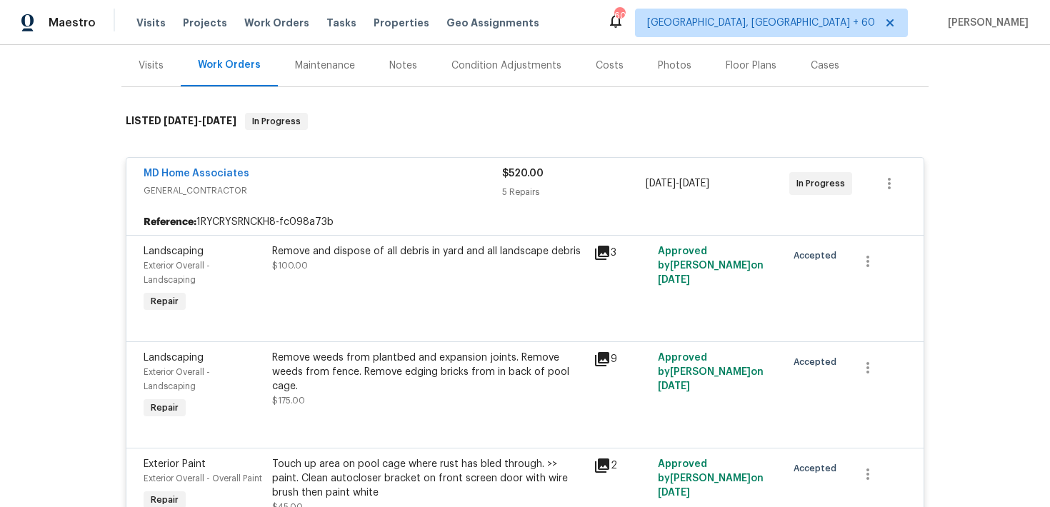
scroll to position [166, 0]
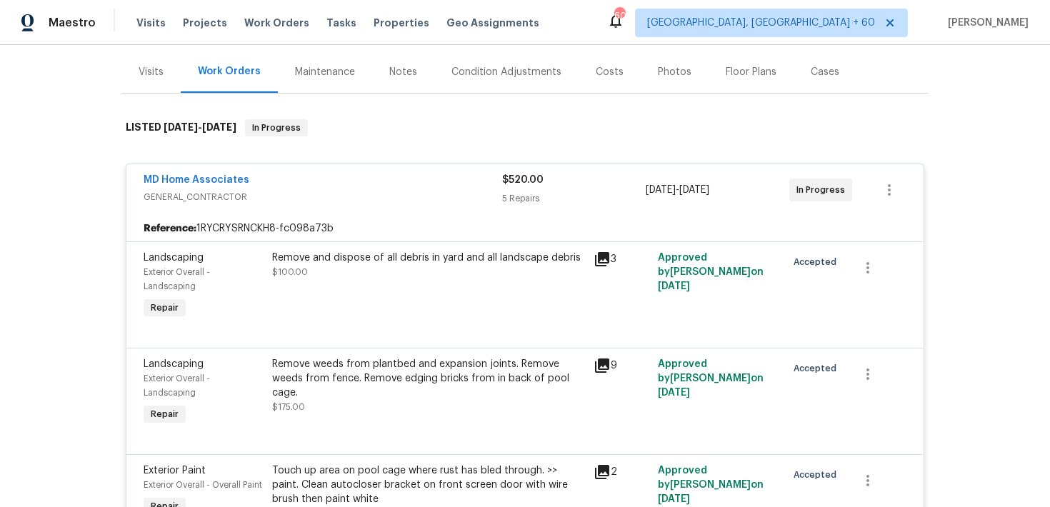
click at [528, 181] on span "$520.00" at bounding box center [522, 180] width 41 height 10
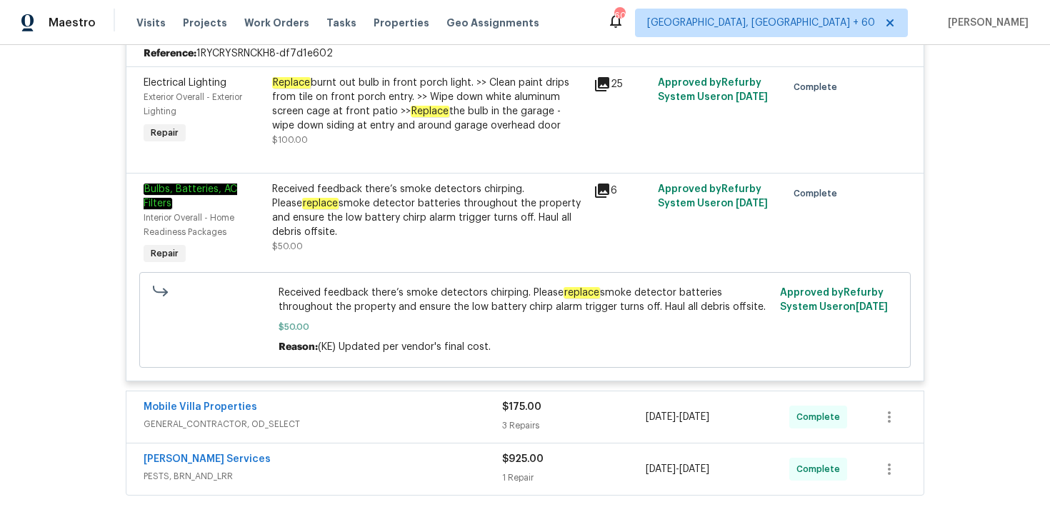
scroll to position [450, 0]
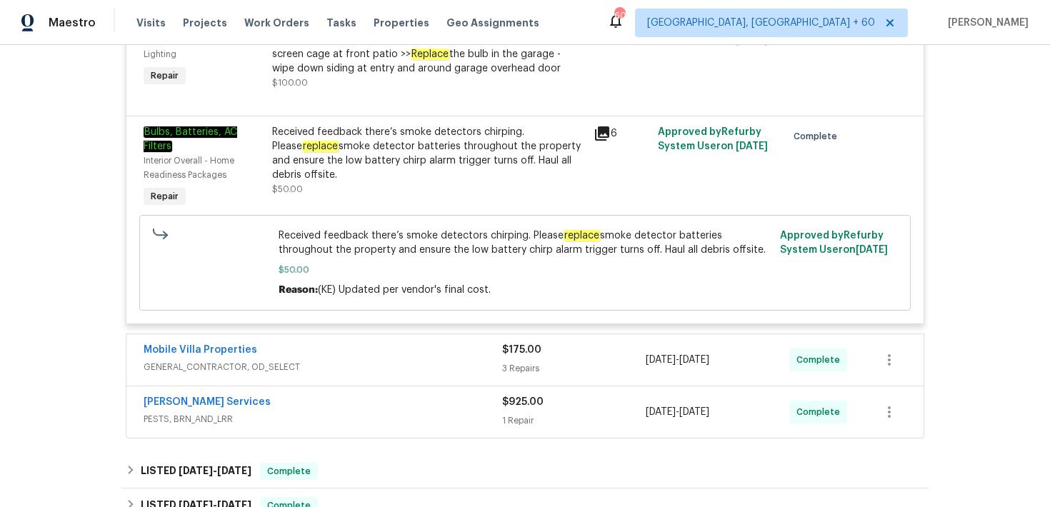
click at [518, 370] on div "3 Repairs" at bounding box center [574, 368] width 144 height 14
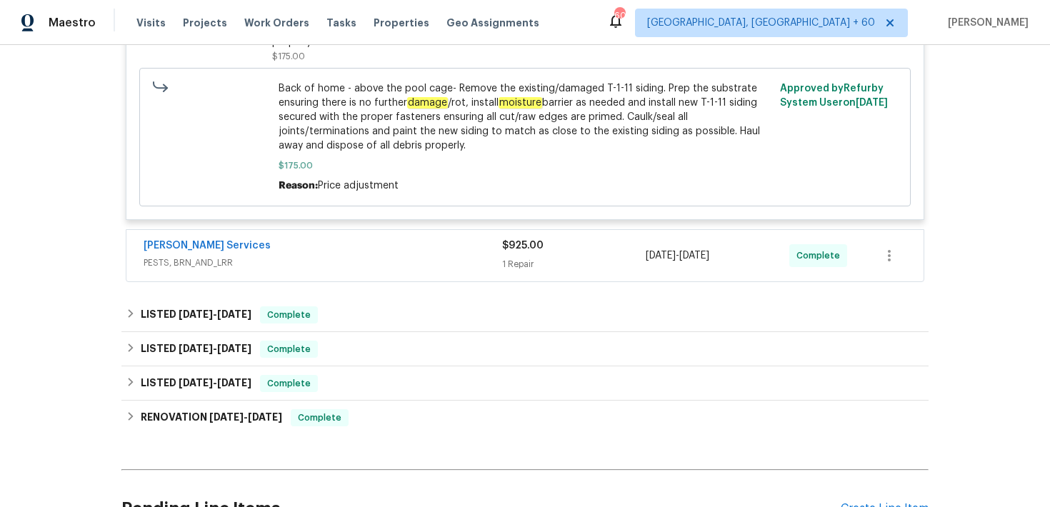
scroll to position [1251, 0]
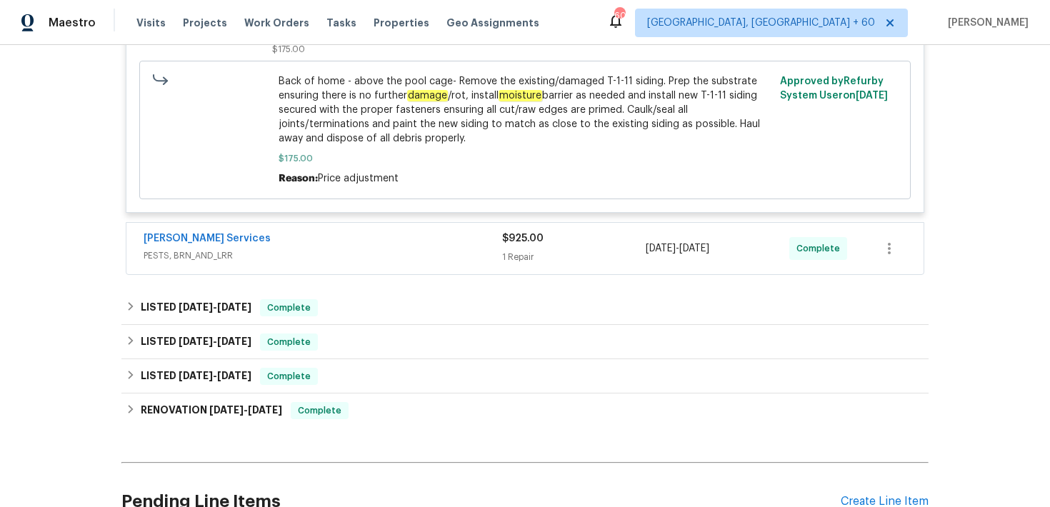
click at [521, 250] on div "1 Repair" at bounding box center [574, 257] width 144 height 14
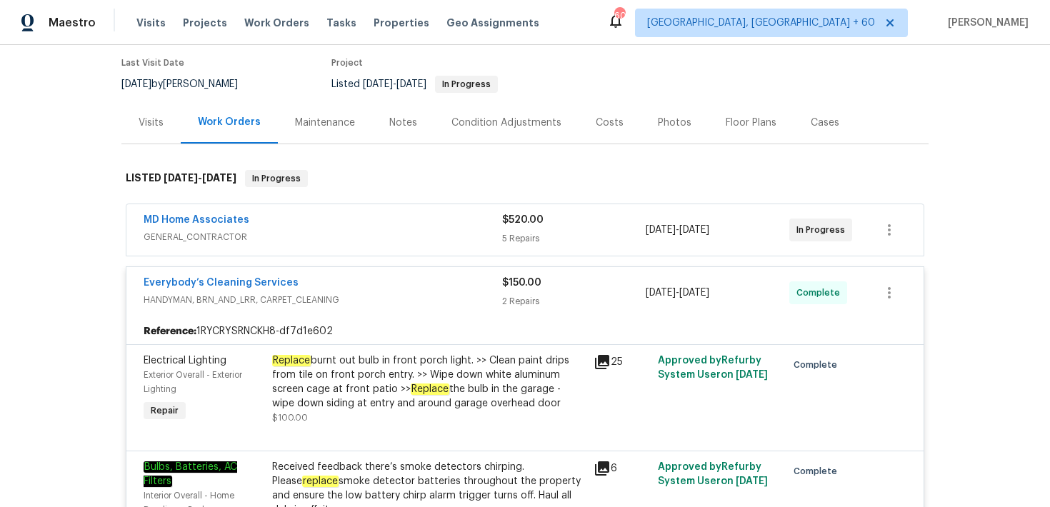
scroll to position [114, 0]
click at [528, 236] on div "5 Repairs" at bounding box center [574, 240] width 144 height 14
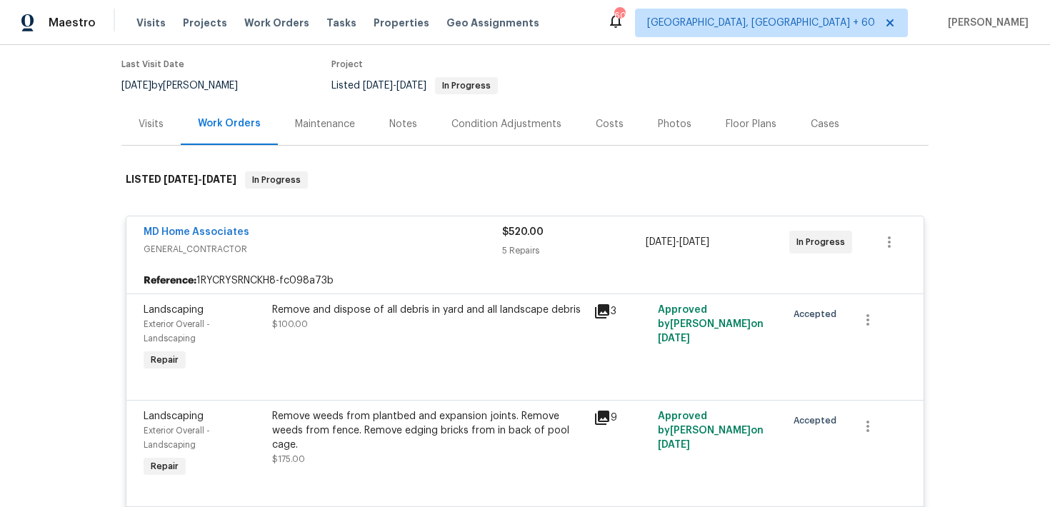
click at [518, 241] on div "$520.00 5 Repairs" at bounding box center [574, 242] width 144 height 34
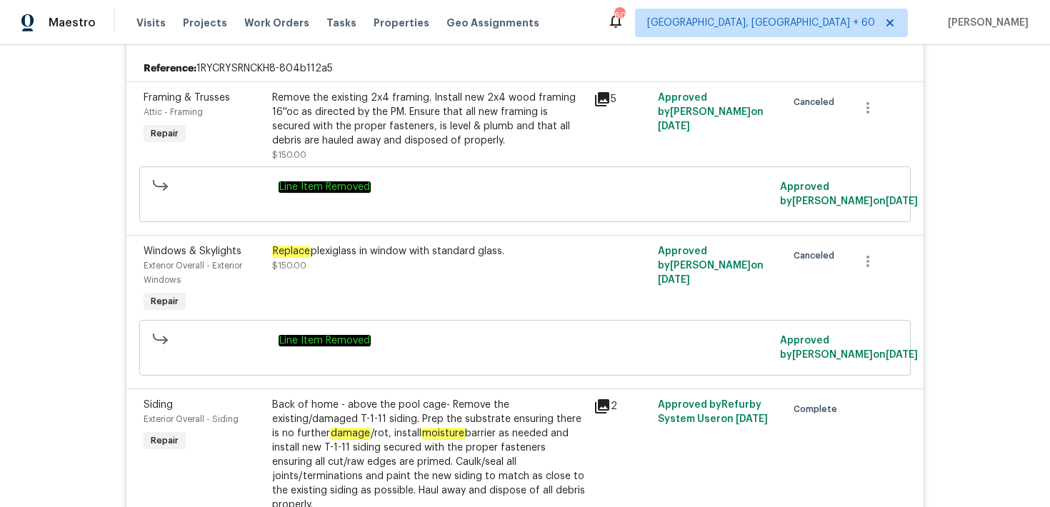
scroll to position [0, 0]
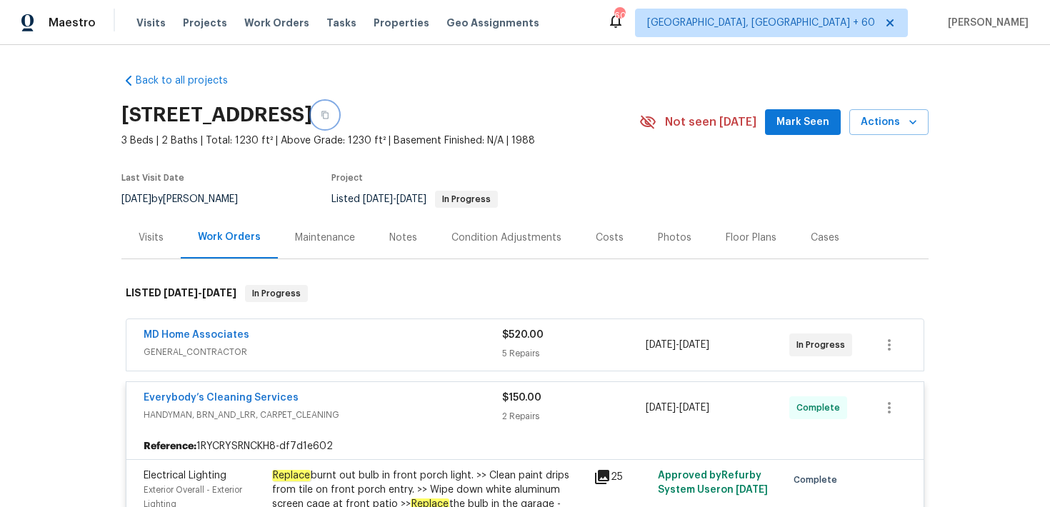
click at [329, 113] on icon "button" at bounding box center [324, 115] width 7 height 8
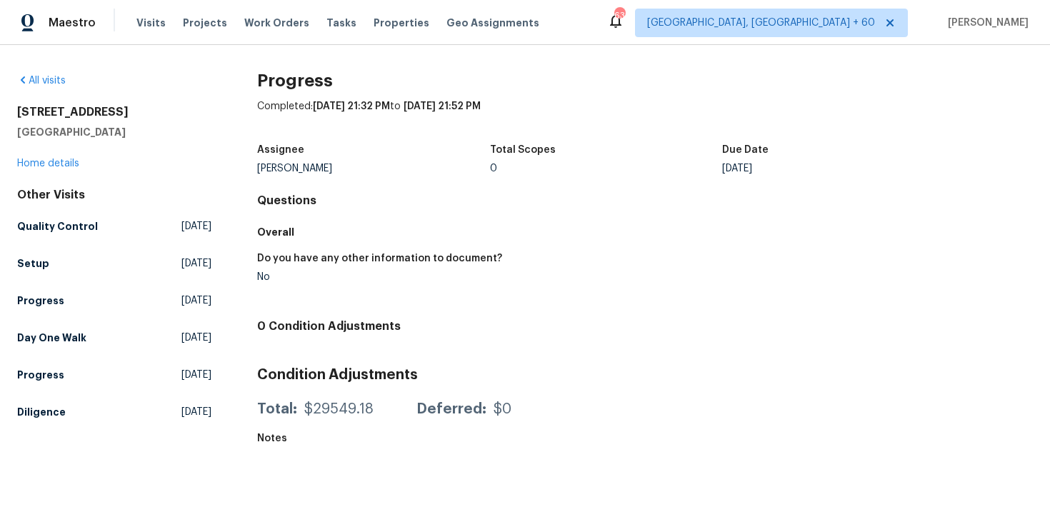
click at [136, 14] on div "Visits Projects Work Orders Tasks Properties Geo Assignments" at bounding box center [346, 23] width 420 height 29
click at [144, 24] on span "Visits" at bounding box center [150, 23] width 29 height 14
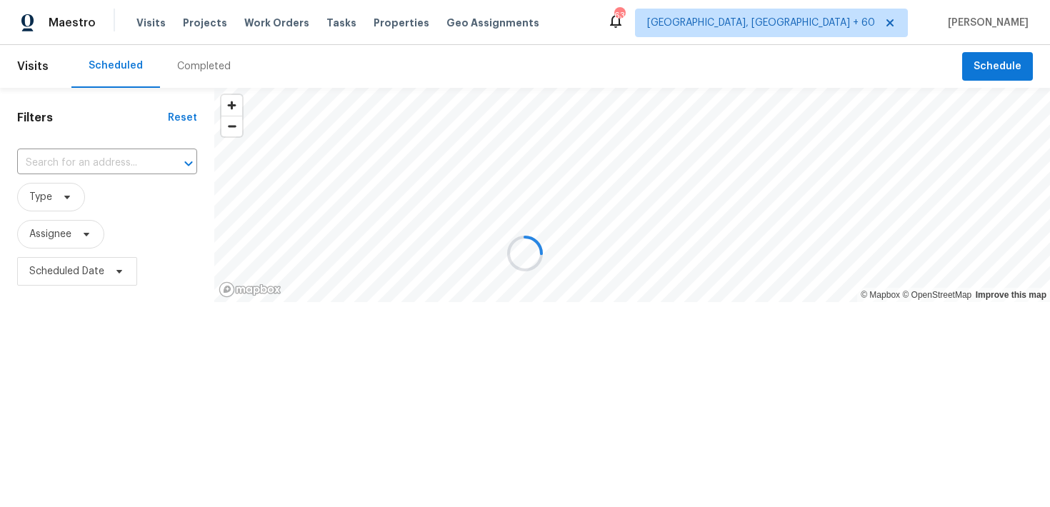
click at [190, 69] on div at bounding box center [525, 253] width 1050 height 507
click at [184, 69] on div at bounding box center [525, 253] width 1050 height 507
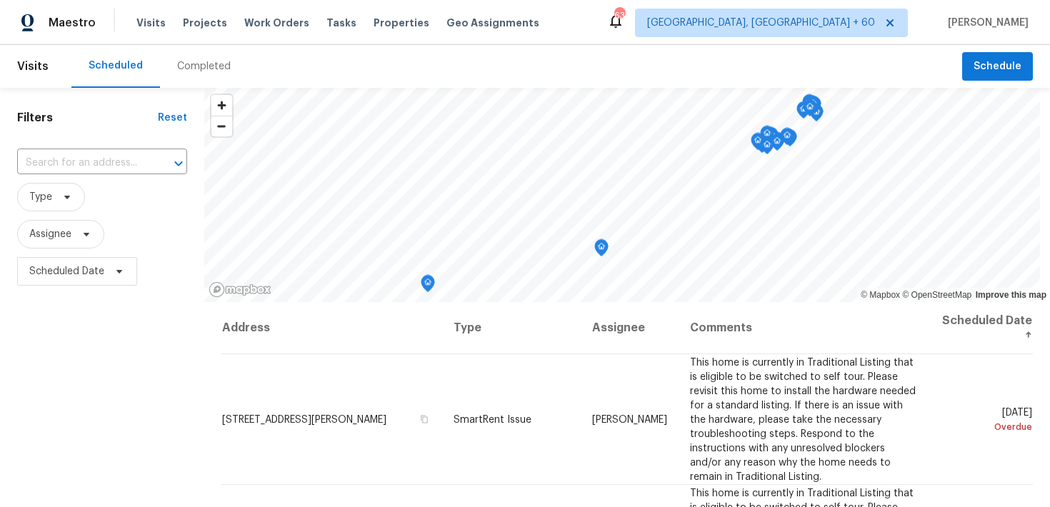
click at [198, 71] on div "Completed" at bounding box center [204, 66] width 54 height 14
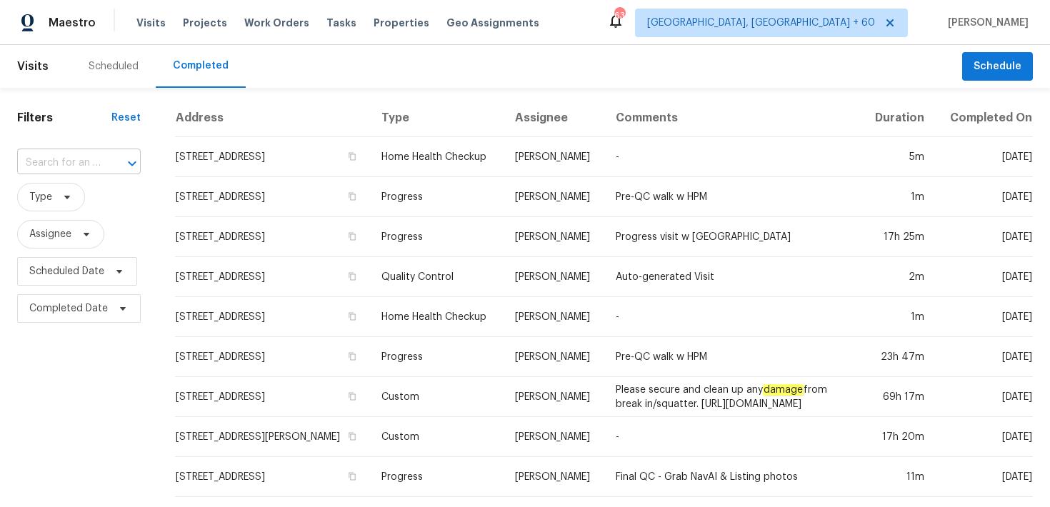
click at [93, 166] on input "text" at bounding box center [59, 163] width 84 height 22
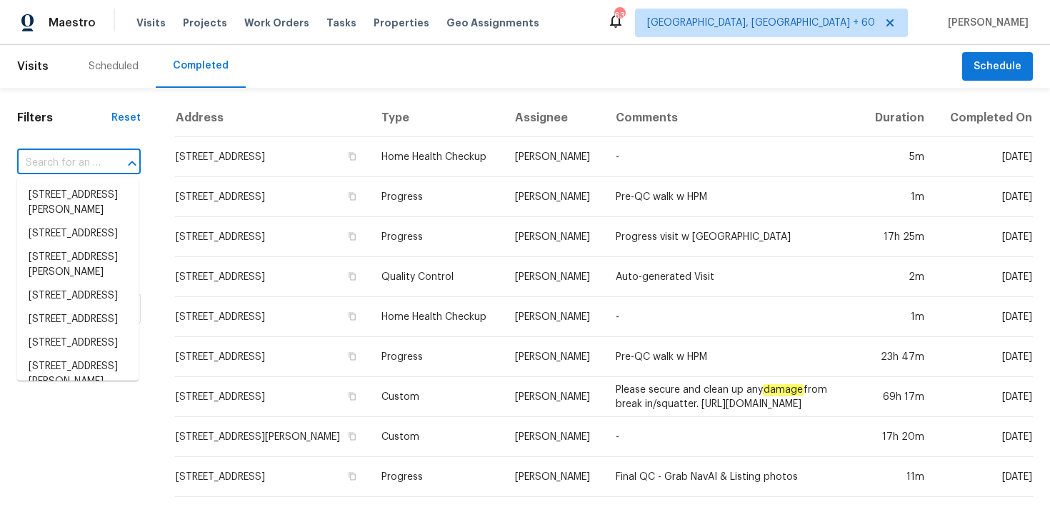
paste input "[STREET_ADDRESS][PERSON_NAME]"
type input "[STREET_ADDRESS][PERSON_NAME]"
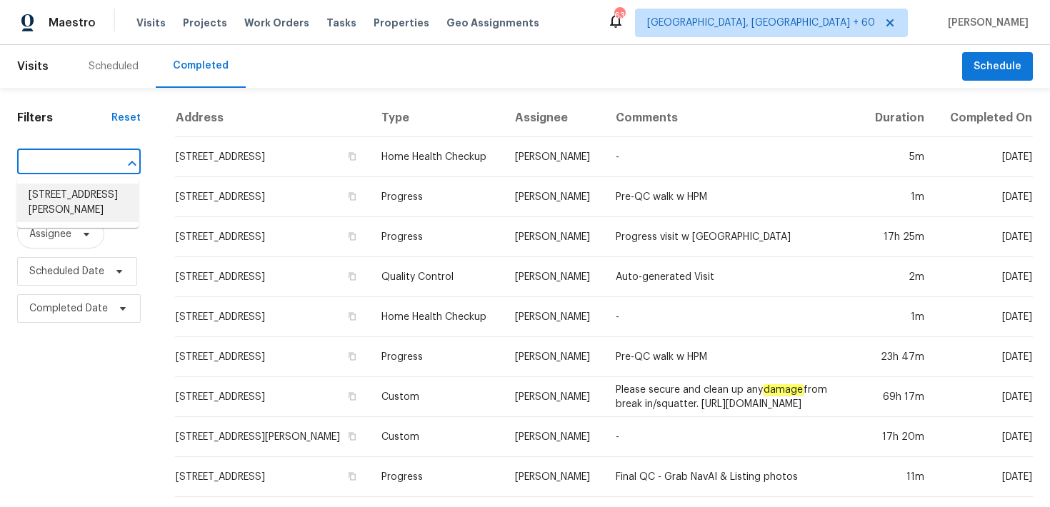
click at [66, 199] on li "[STREET_ADDRESS][PERSON_NAME]" at bounding box center [77, 203] width 121 height 39
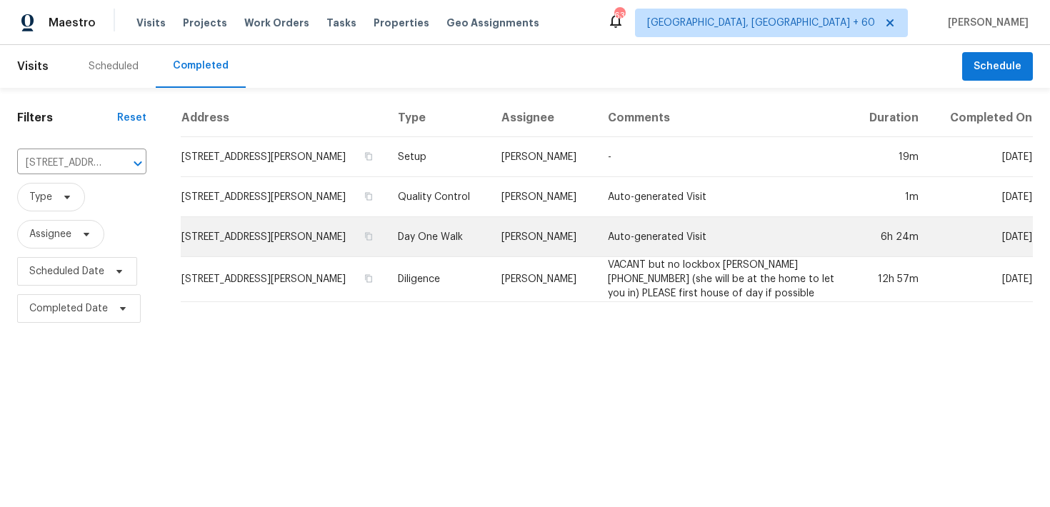
click at [435, 234] on td "Day One Walk" at bounding box center [438, 237] width 104 height 40
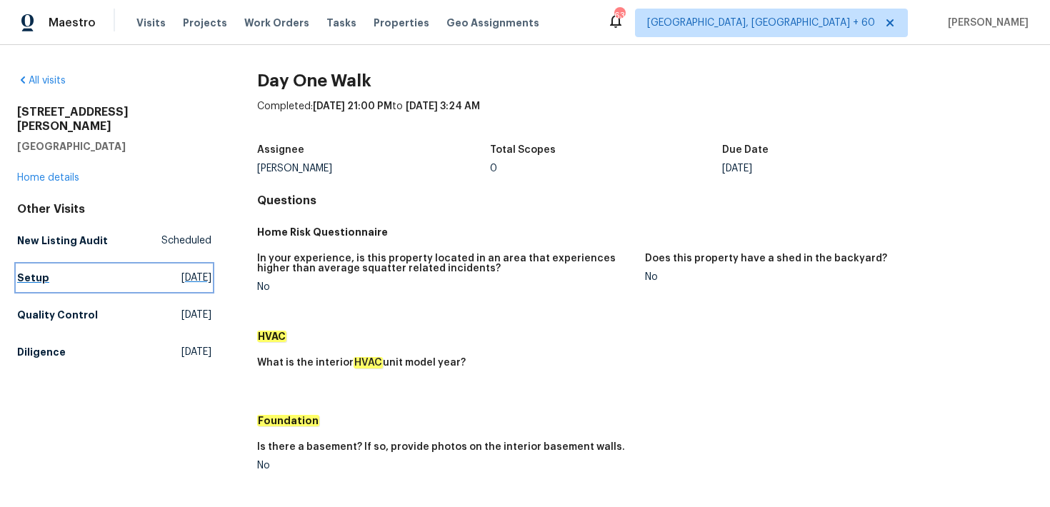
click at [24, 271] on h5 "Setup" at bounding box center [33, 278] width 32 height 14
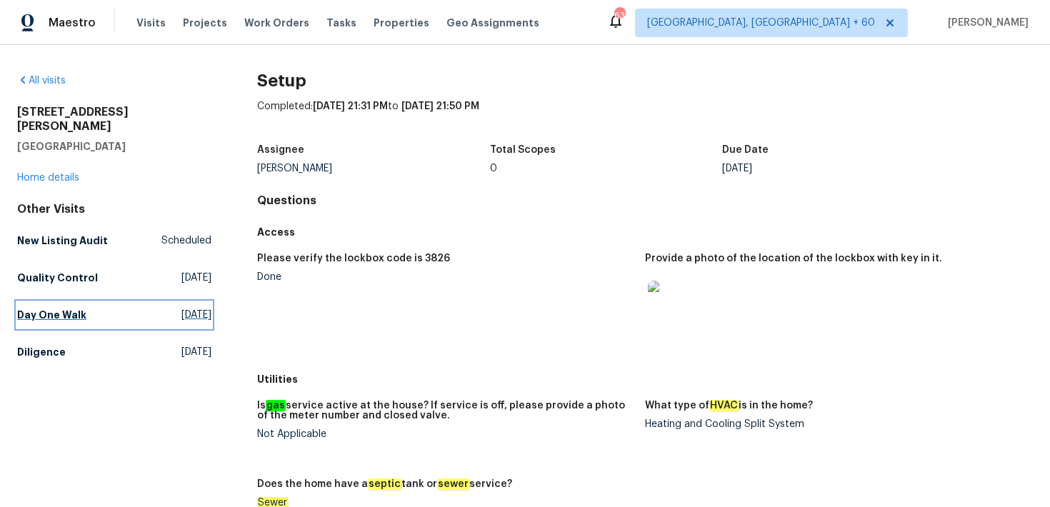
click at [49, 308] on h5 "Day One Walk" at bounding box center [51, 315] width 69 height 14
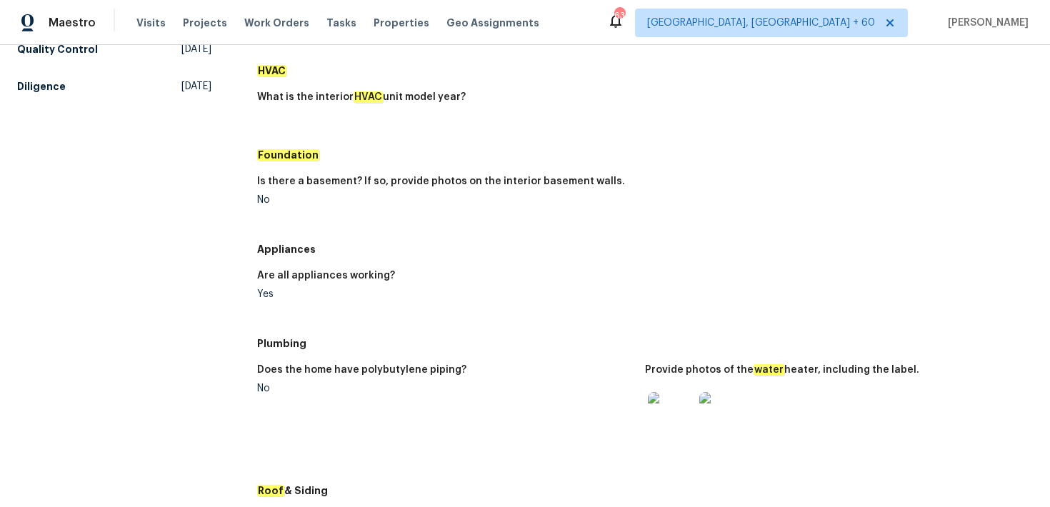
scroll to position [64, 0]
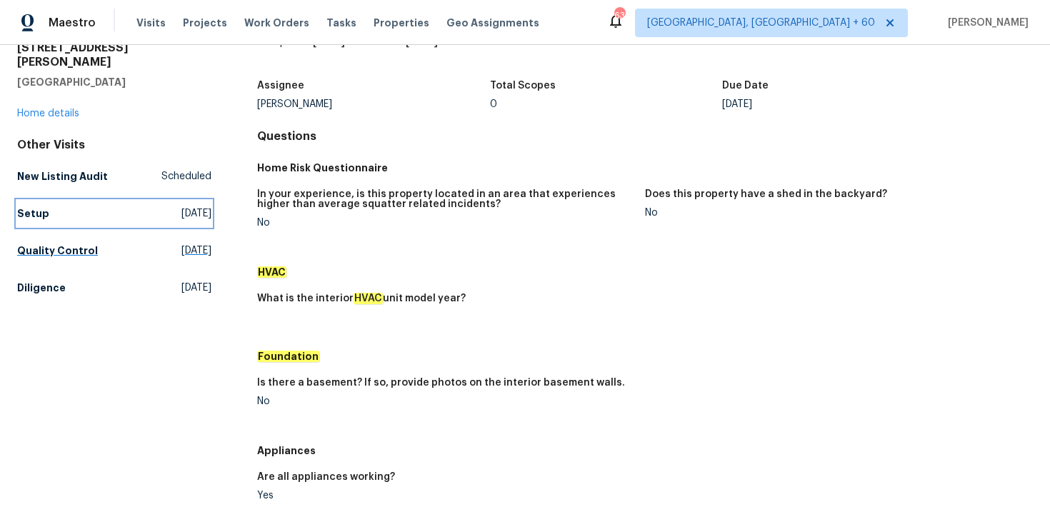
click at [51, 206] on link "Setup [DATE]" at bounding box center [114, 214] width 194 height 26
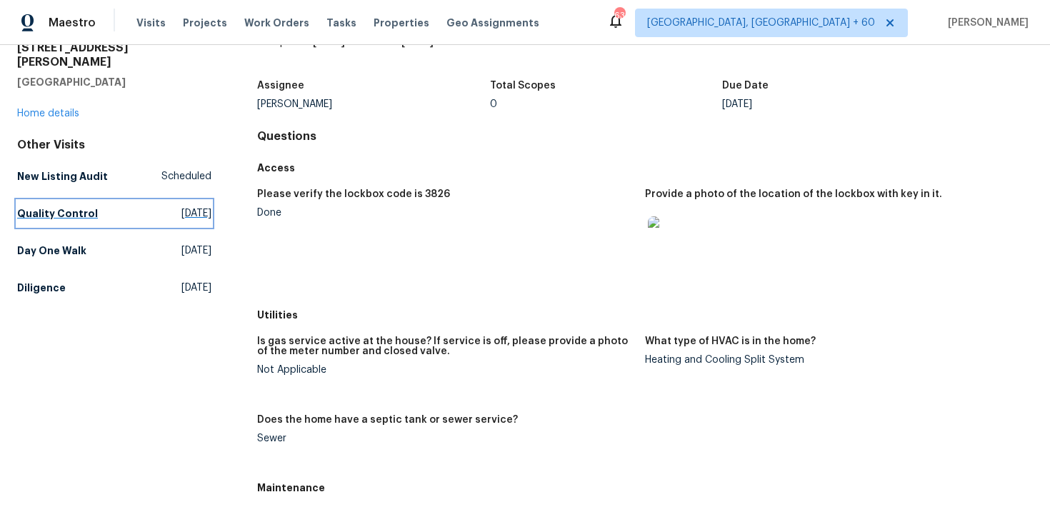
click at [51, 206] on link "Quality Control [DATE]" at bounding box center [114, 214] width 194 height 26
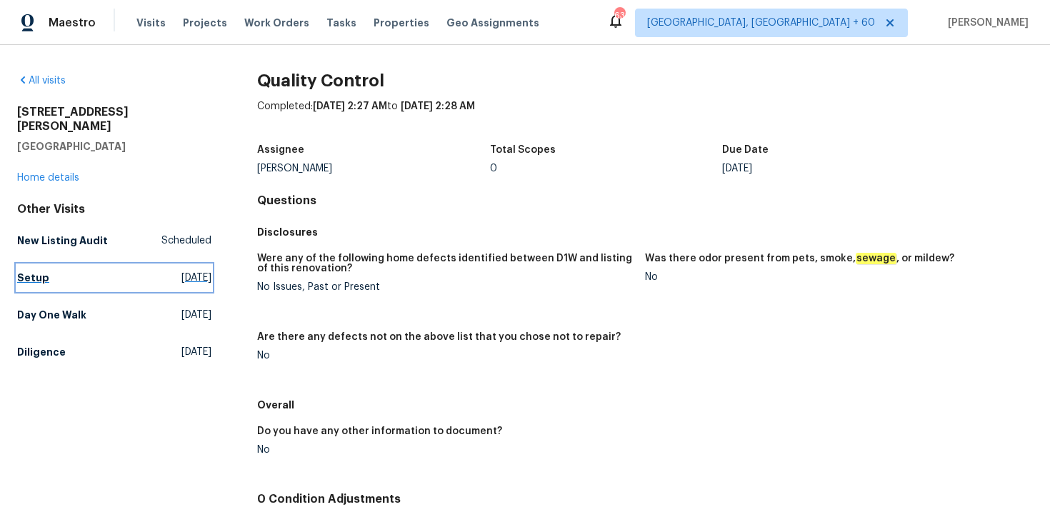
click at [31, 271] on h5 "Setup" at bounding box center [33, 278] width 32 height 14
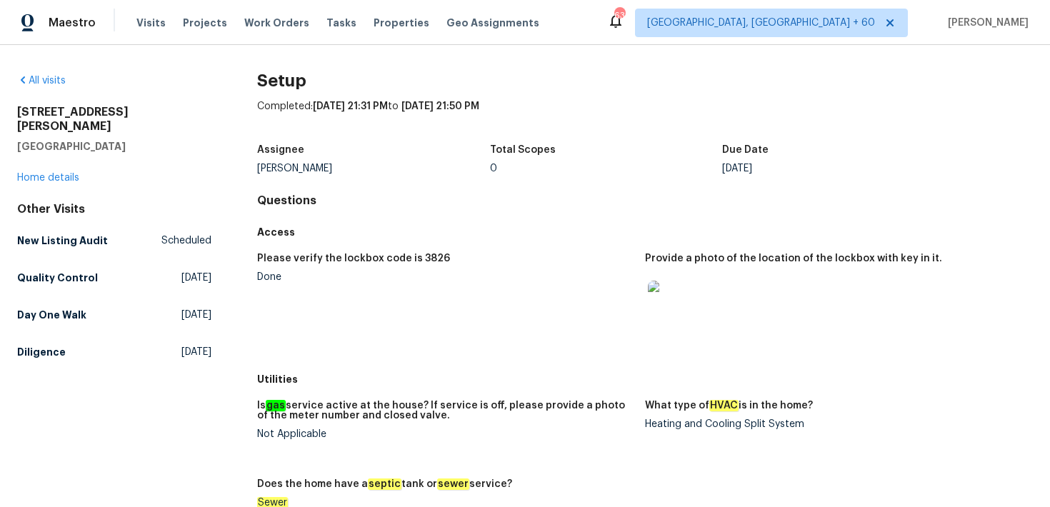
scroll to position [628, 0]
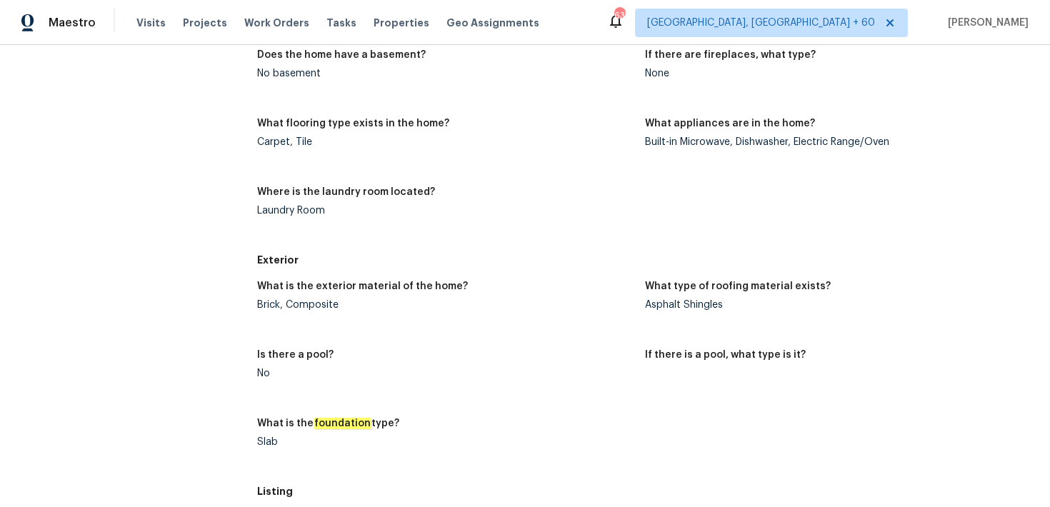
click at [696, 300] on div "Asphalt Shingles" at bounding box center [833, 305] width 376 height 10
copy div "Shingles"
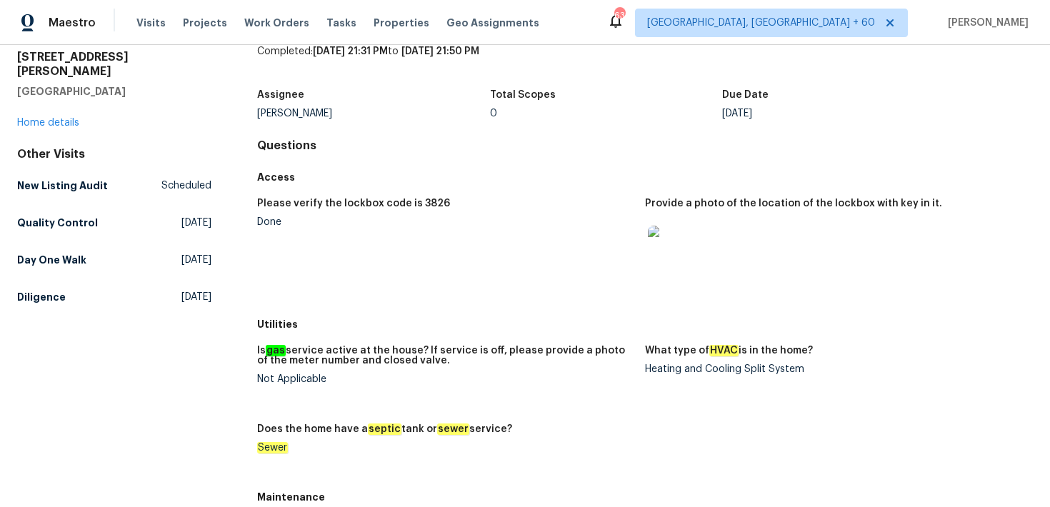
scroll to position [0, 0]
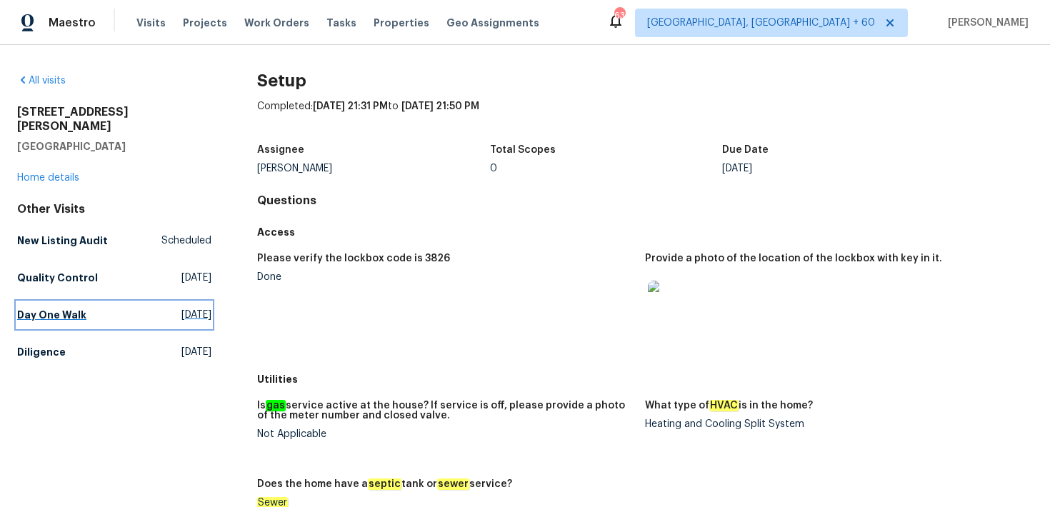
click at [30, 308] on h5 "Day One Walk" at bounding box center [51, 315] width 69 height 14
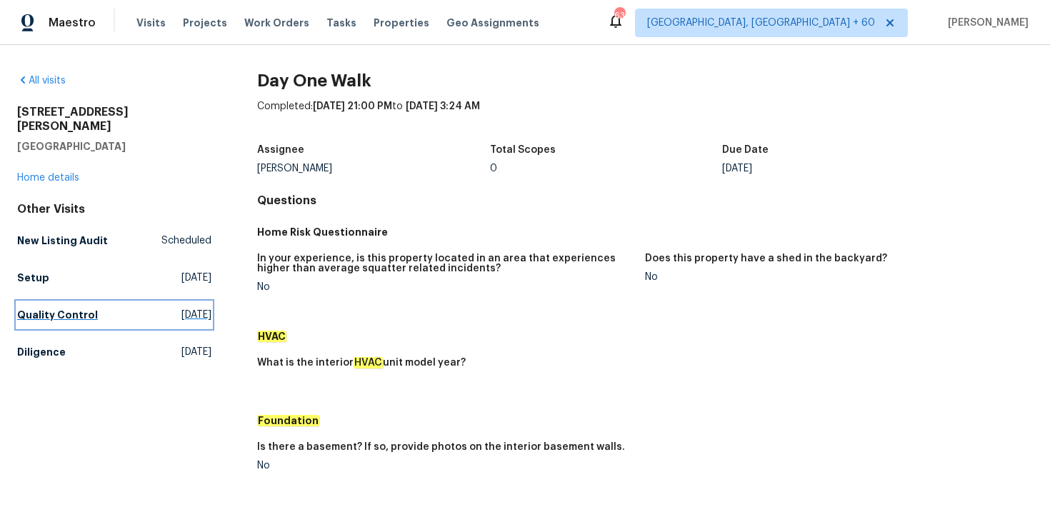
click at [61, 308] on h5 "Quality Control" at bounding box center [57, 315] width 81 height 14
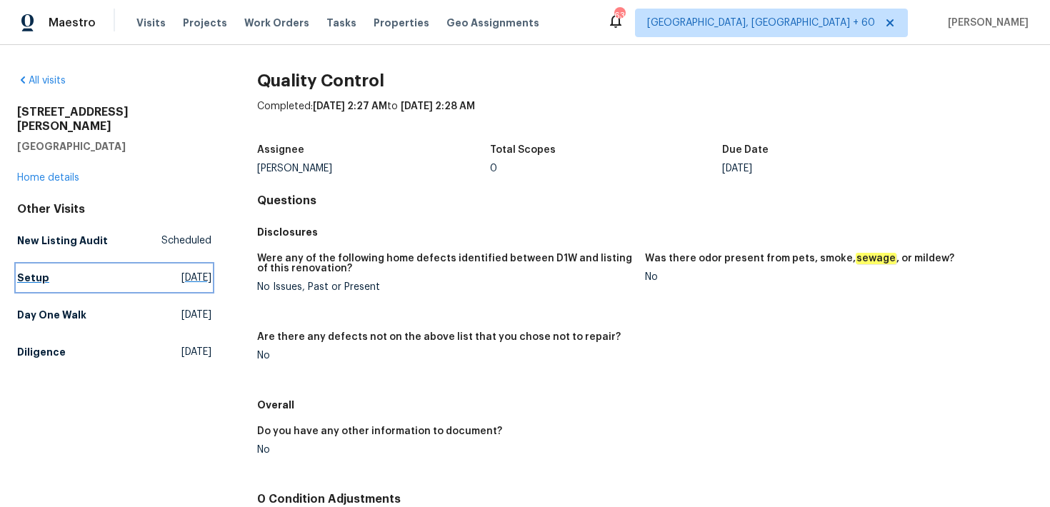
click at [24, 271] on h5 "Setup" at bounding box center [33, 278] width 32 height 14
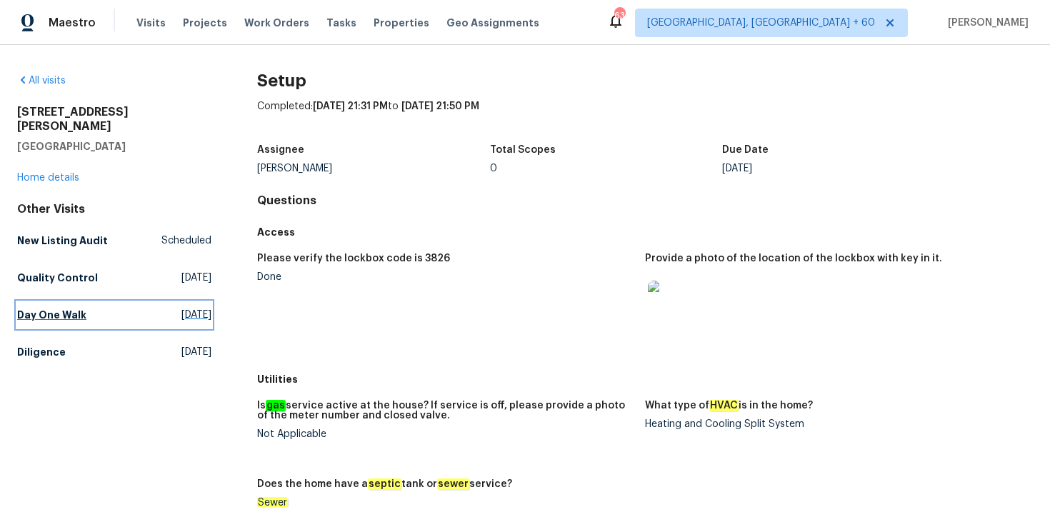
click at [59, 311] on link "Day One Walk [DATE]" at bounding box center [114, 315] width 194 height 26
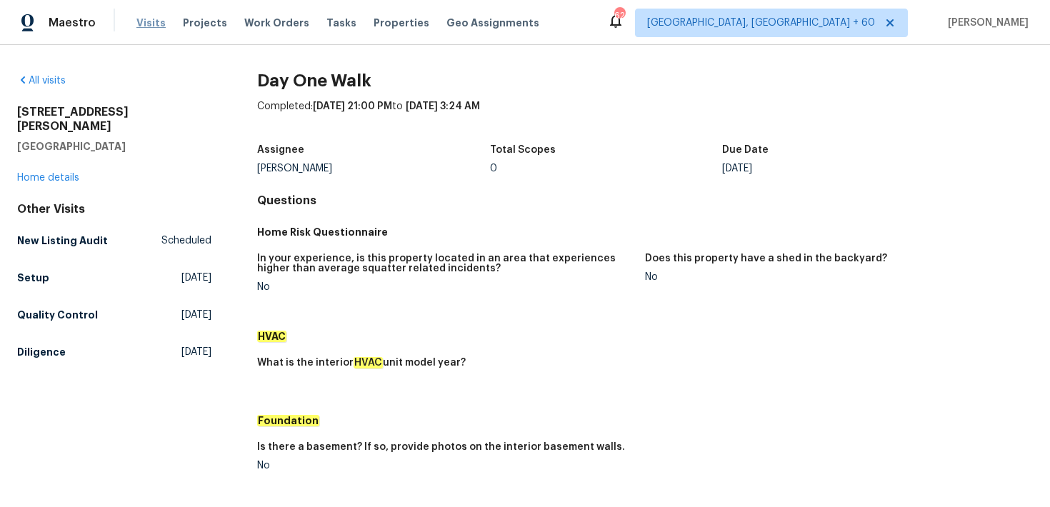
click at [149, 20] on span "Visits" at bounding box center [150, 23] width 29 height 14
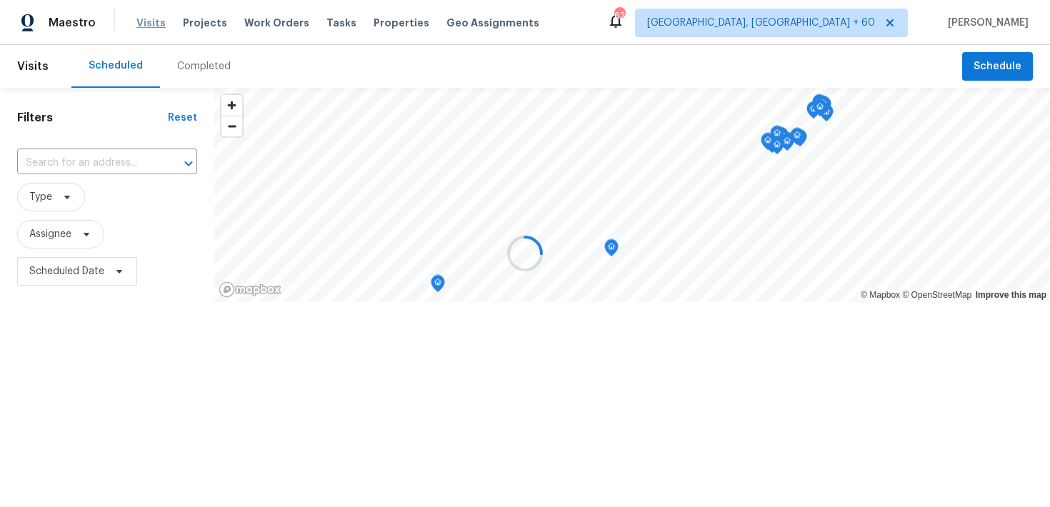
click at [149, 20] on div at bounding box center [525, 253] width 1050 height 507
click at [195, 66] on div at bounding box center [525, 253] width 1050 height 507
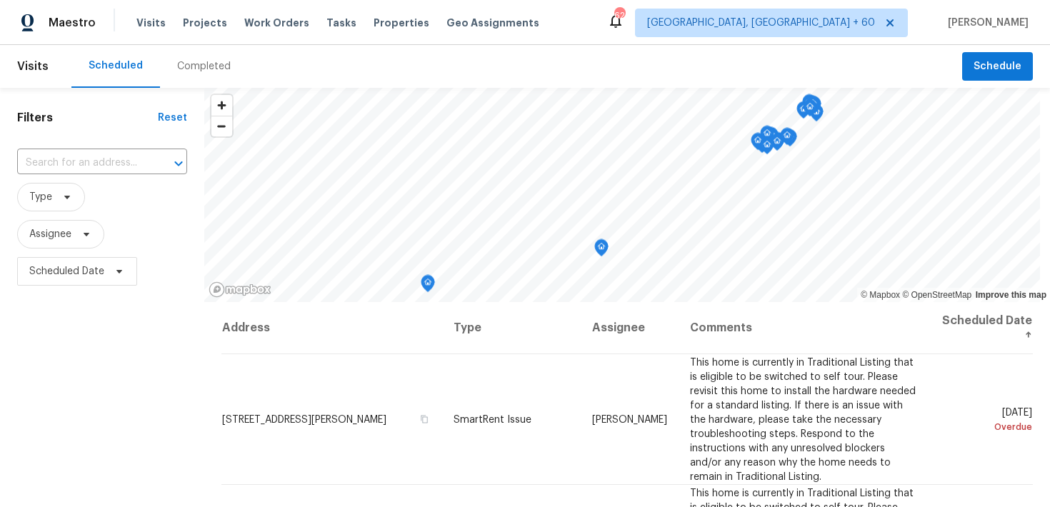
click at [196, 71] on div "Completed" at bounding box center [204, 66] width 54 height 14
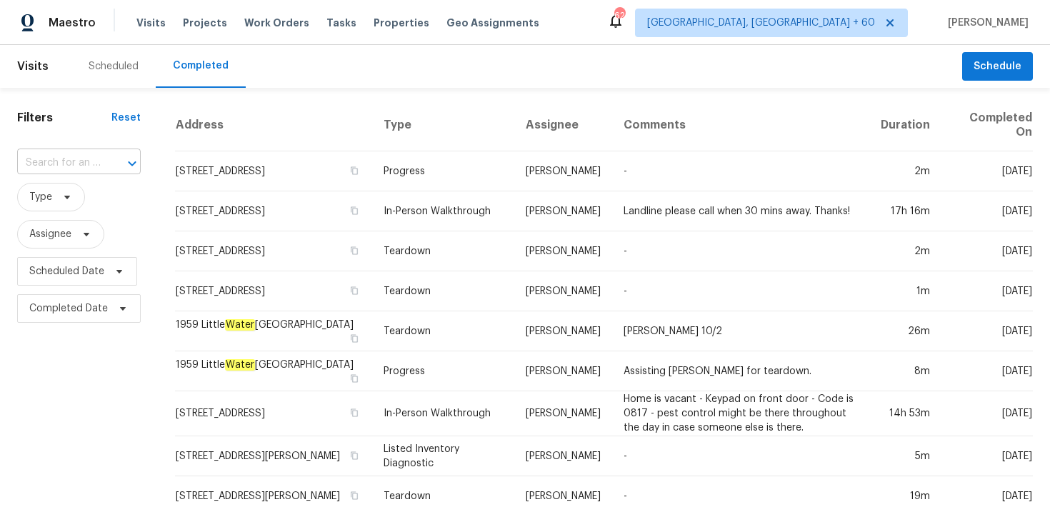
click at [86, 161] on input "text" at bounding box center [59, 163] width 84 height 22
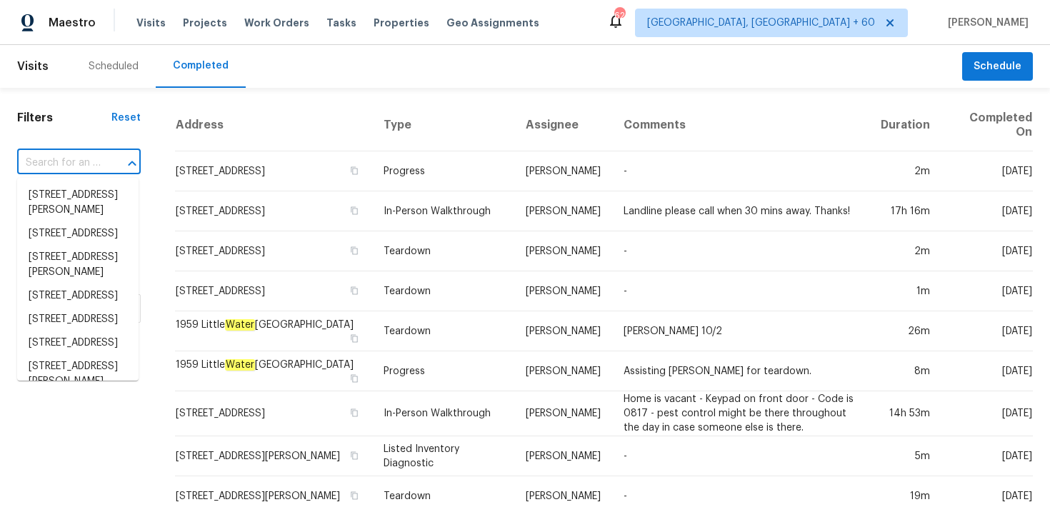
paste input "[STREET_ADDRESS]"
type input "[STREET_ADDRESS]"
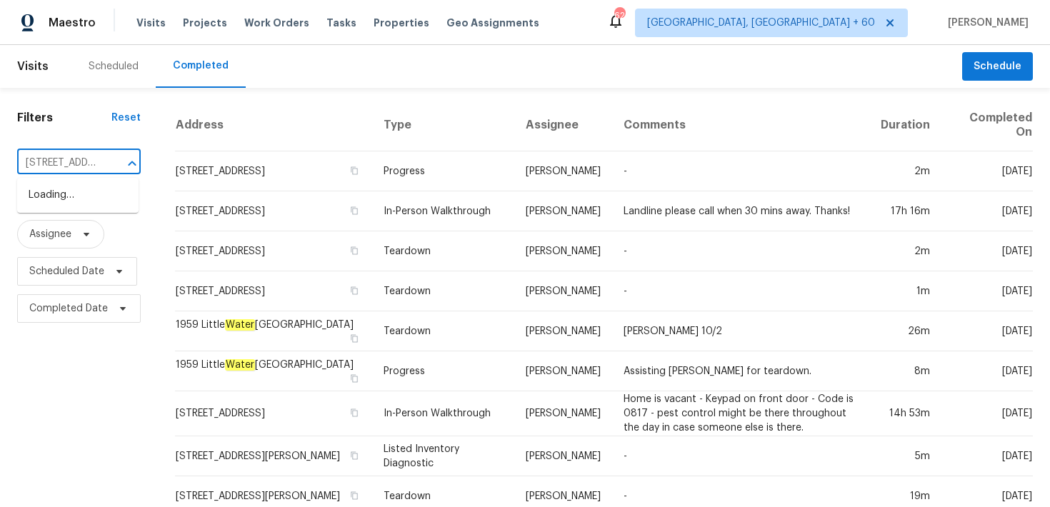
scroll to position [0, 106]
click at [79, 201] on li "[STREET_ADDRESS]" at bounding box center [77, 196] width 121 height 24
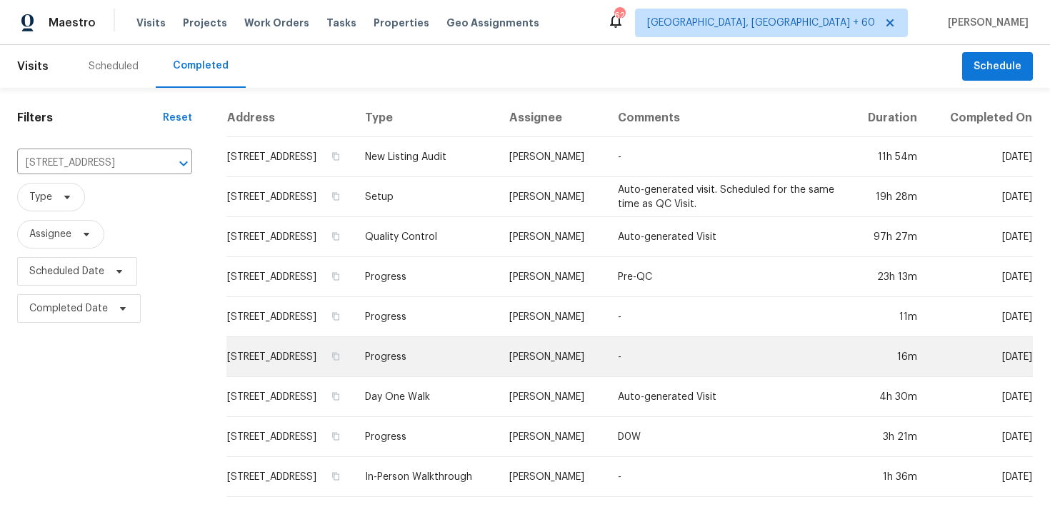
scroll to position [16, 0]
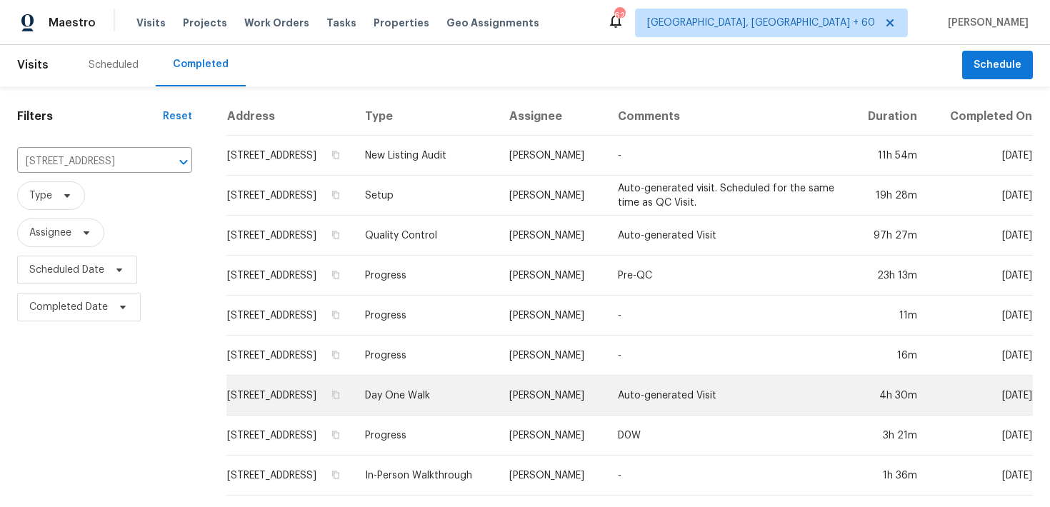
click at [436, 389] on td "Day One Walk" at bounding box center [426, 396] width 144 height 40
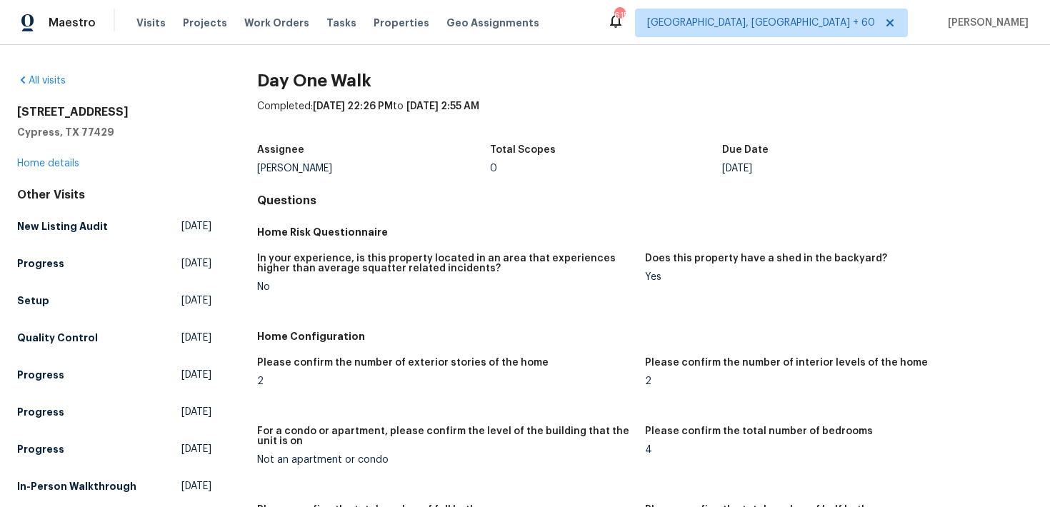
scroll to position [1308, 0]
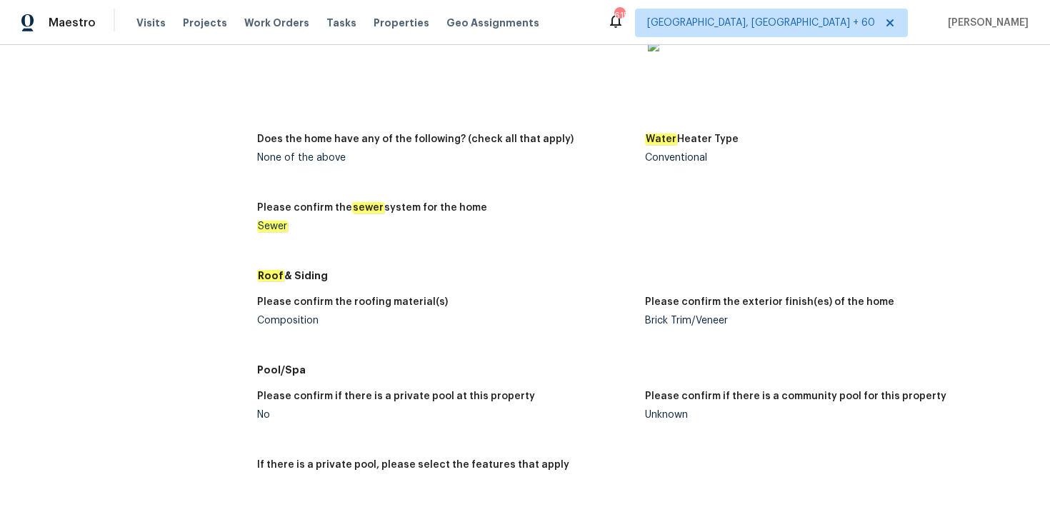
click at [278, 323] on div "Composition" at bounding box center [445, 321] width 376 height 10
copy div "Composition"
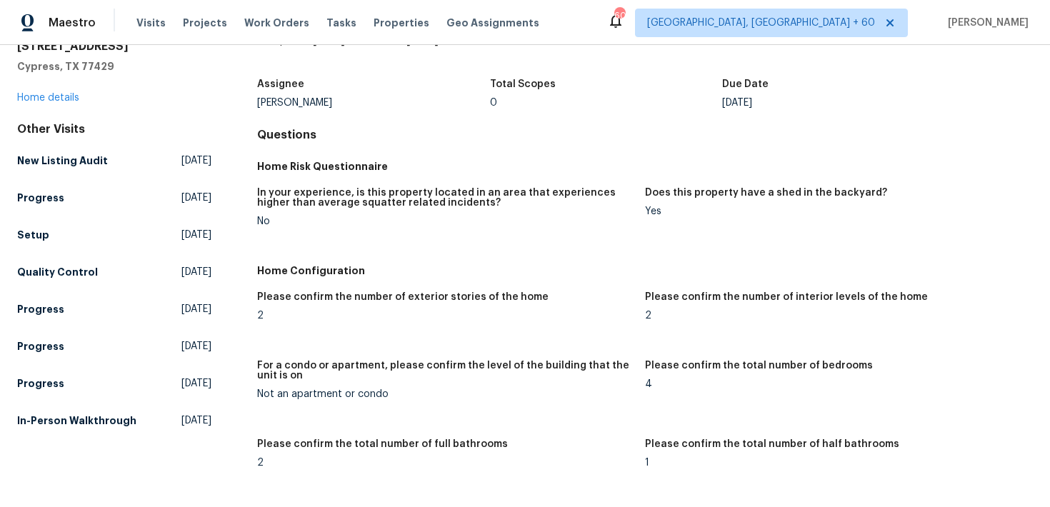
scroll to position [0, 0]
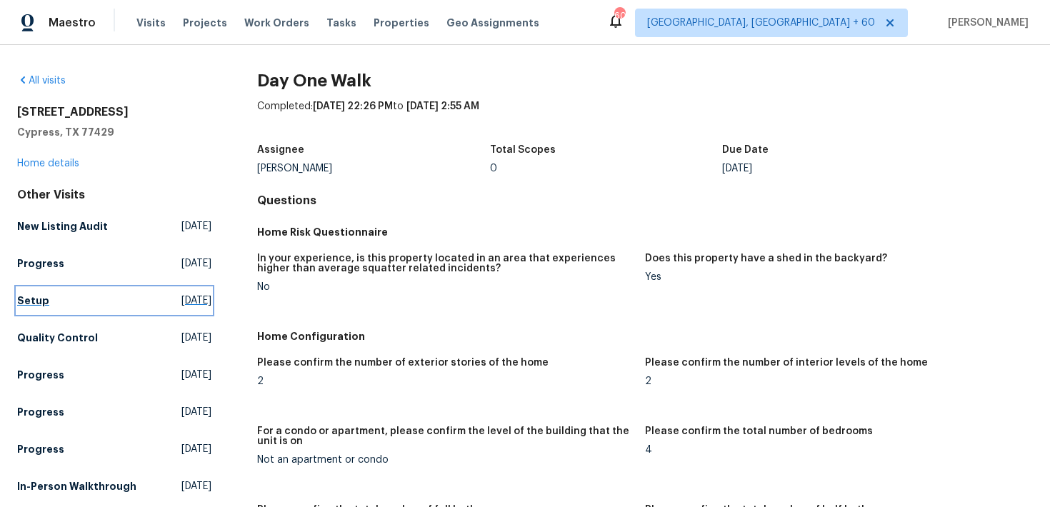
click at [18, 307] on h5 "Setup" at bounding box center [33, 301] width 32 height 14
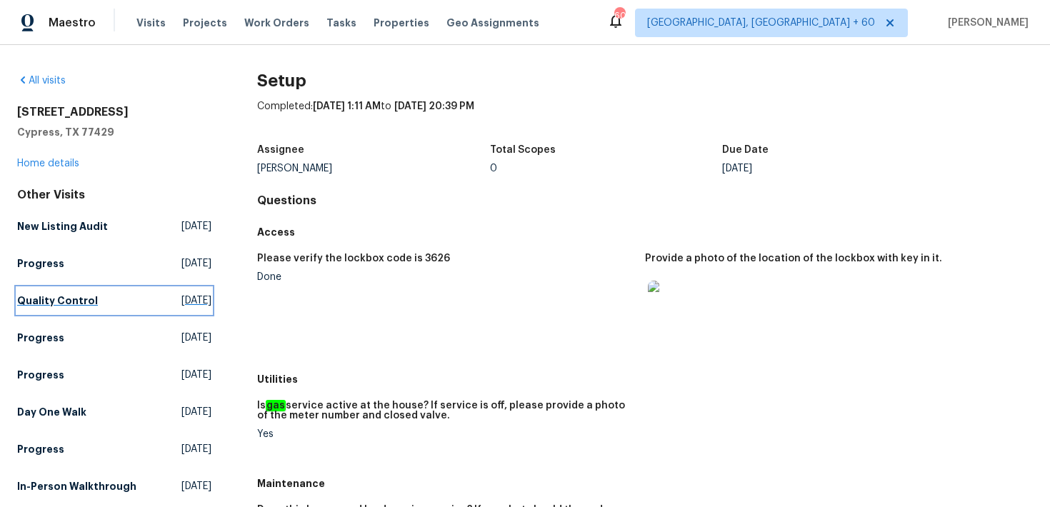
click at [45, 300] on h5 "Quality Control" at bounding box center [57, 301] width 81 height 14
